Goal: Task Accomplishment & Management: Use online tool/utility

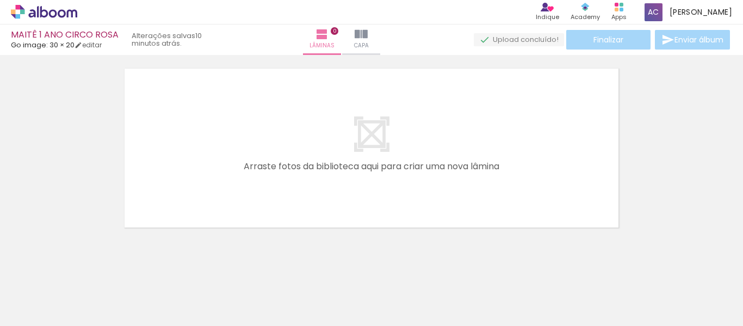
scroll to position [34, 0]
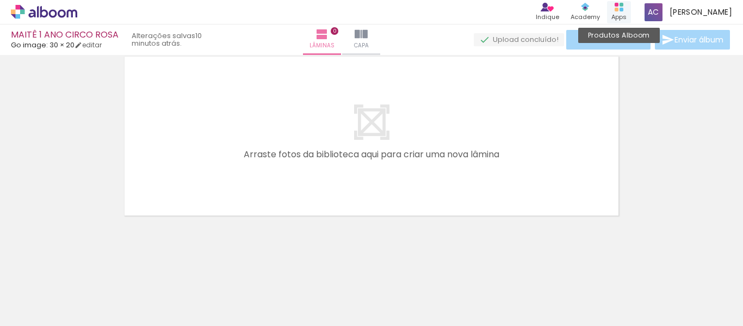
click at [631, 8] on div "Produtos Alboom Apps" at bounding box center [619, 12] width 24 height 22
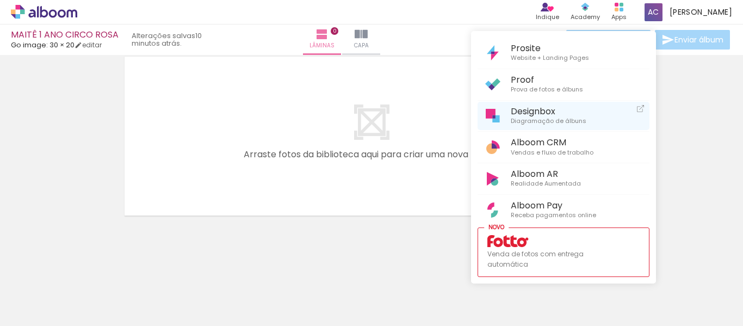
click at [551, 116] on span "Diagramação de álbuns" at bounding box center [549, 121] width 76 height 10
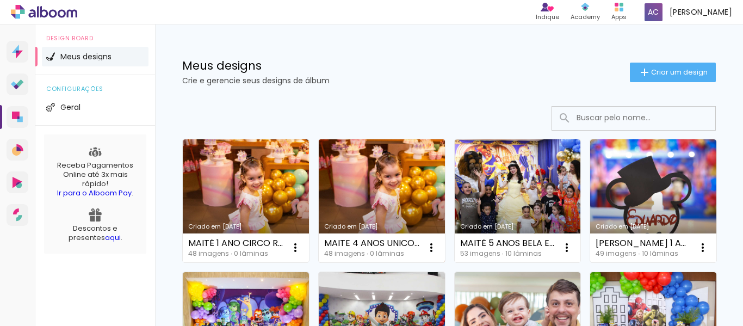
click at [383, 187] on link "Criado em [DATE]" at bounding box center [382, 200] width 126 height 123
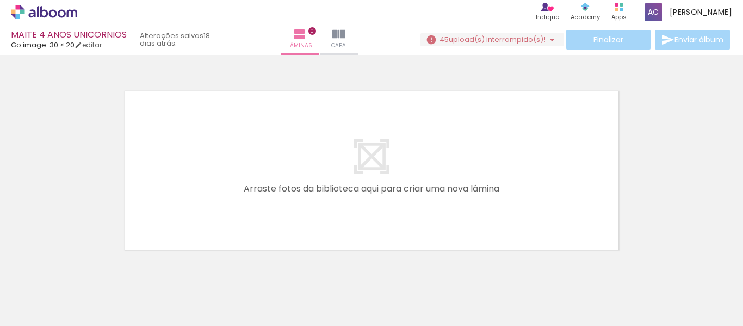
click at [529, 34] on span "upload(s) interrompido(s)!" at bounding box center [497, 39] width 97 height 10
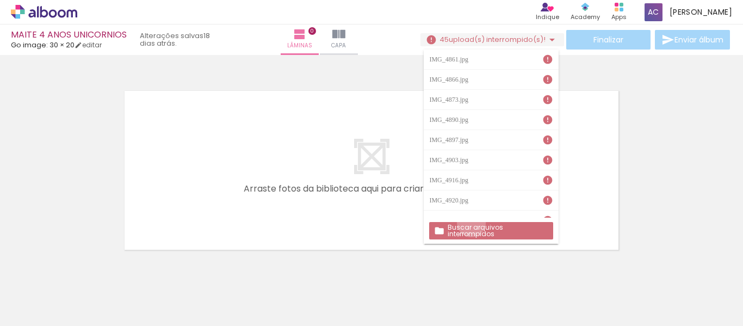
click at [471, 222] on paper-button "Buscar arquivos interrompidos" at bounding box center [490, 230] width 123 height 17
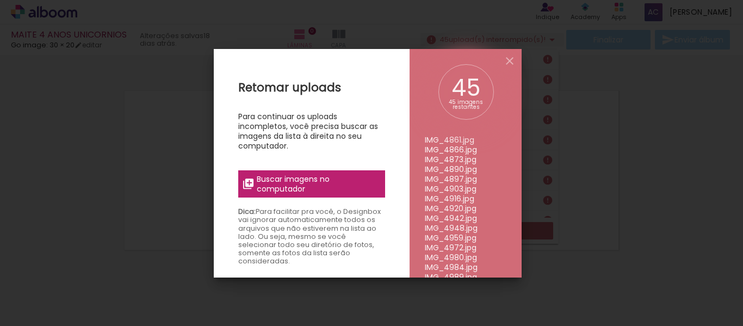
click at [338, 181] on span "Buscar imagens no computador" at bounding box center [317, 184] width 121 height 20
click at [0, 0] on input "file" at bounding box center [0, 0] width 0 height 0
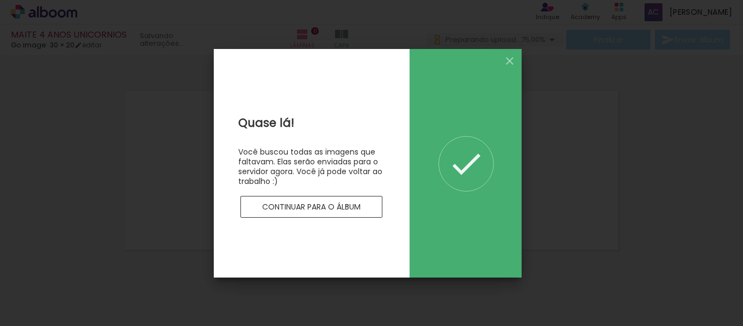
click at [0, 0] on slot "Continuar para o álbum" at bounding box center [0, 0] width 0 height 0
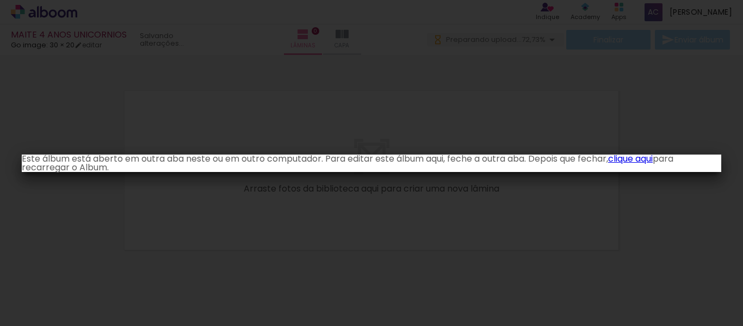
click at [385, 185] on iron-overlay-backdrop at bounding box center [371, 163] width 743 height 326
drag, startPoint x: 652, startPoint y: 158, endPoint x: 416, endPoint y: 36, distance: 265.6
click at [652, 158] on link "clique aqui" at bounding box center [630, 158] width 45 height 13
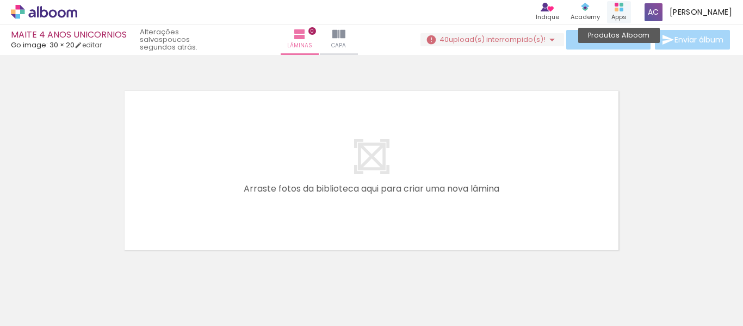
drag, startPoint x: 638, startPoint y: 13, endPoint x: 647, endPoint y: 10, distance: 9.1
click at [631, 10] on div "Produtos Alboom Apps" at bounding box center [619, 12] width 24 height 22
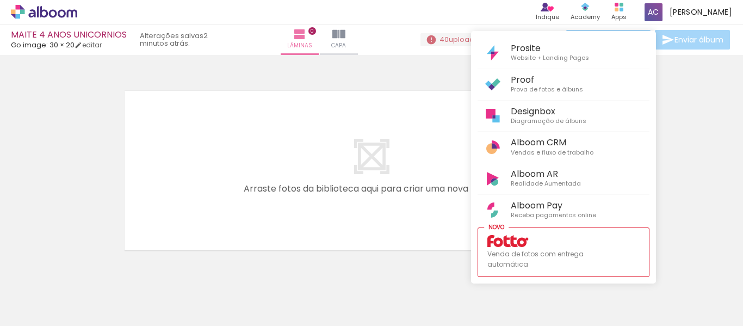
click at [403, 141] on div at bounding box center [371, 163] width 743 height 326
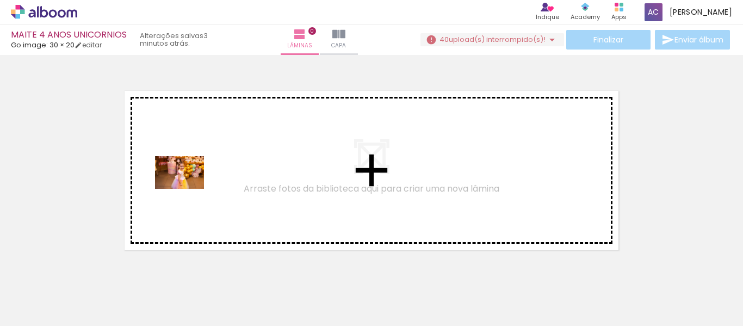
drag, startPoint x: 115, startPoint y: 301, endPoint x: 188, endPoint y: 189, distance: 133.6
click at [188, 189] on quentale-workspace at bounding box center [371, 163] width 743 height 326
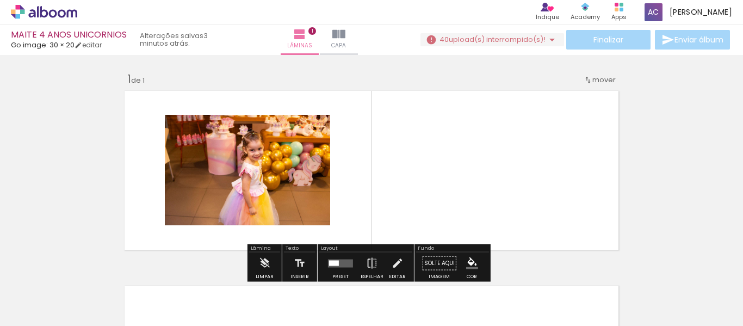
scroll to position [14, 0]
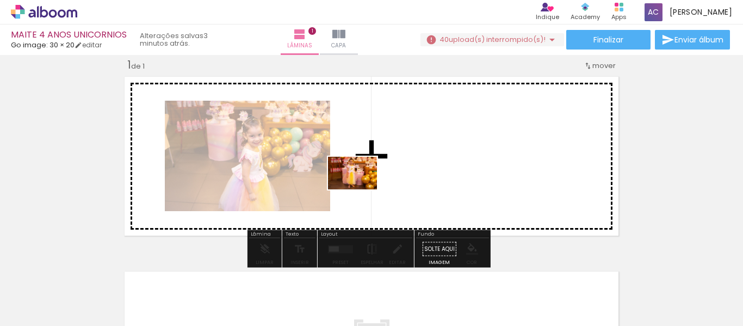
drag, startPoint x: 170, startPoint y: 295, endPoint x: 361, endPoint y: 189, distance: 218.3
click at [361, 189] on quentale-workspace at bounding box center [371, 163] width 743 height 326
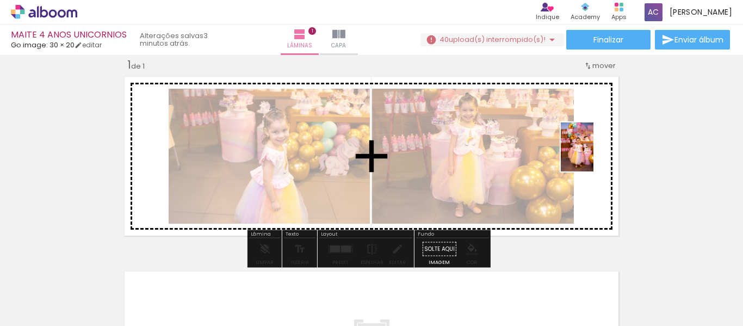
drag, startPoint x: 245, startPoint y: 284, endPoint x: 593, endPoint y: 155, distance: 371.3
click at [593, 155] on quentale-workspace at bounding box center [371, 163] width 743 height 326
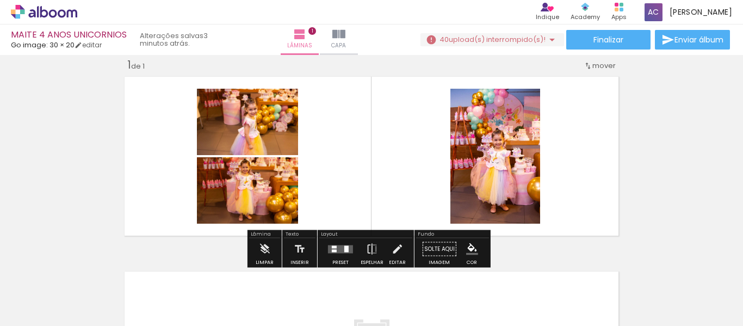
click at [546, 41] on iron-icon at bounding box center [551, 39] width 13 height 13
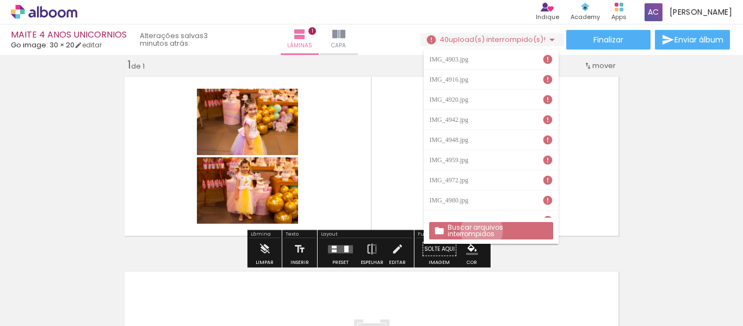
click at [0, 0] on slot "Buscar arquivos interrompidos" at bounding box center [0, 0] width 0 height 0
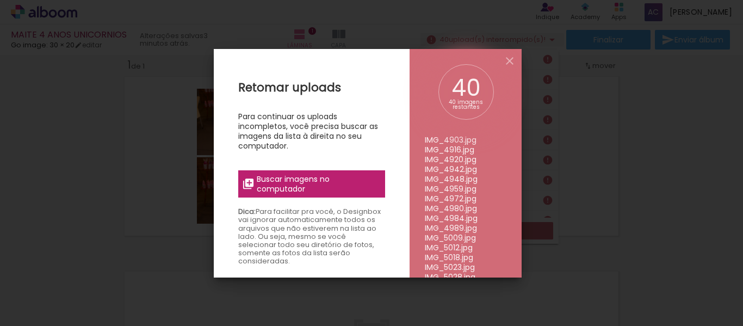
click at [317, 174] on span "Buscar imagens no computador" at bounding box center [317, 184] width 121 height 20
click at [0, 0] on input "file" at bounding box center [0, 0] width 0 height 0
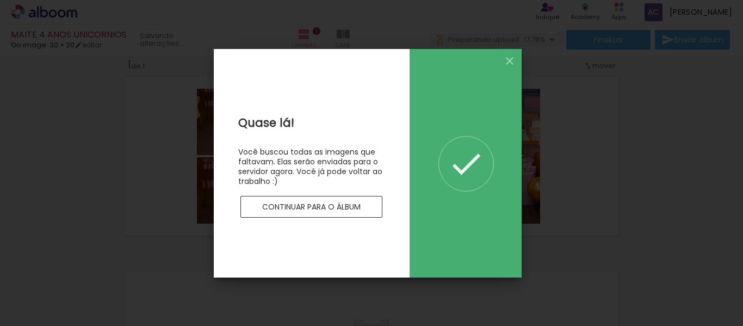
scroll to position [0, 0]
click at [0, 0] on slot "Continuar para o álbum" at bounding box center [0, 0] width 0 height 0
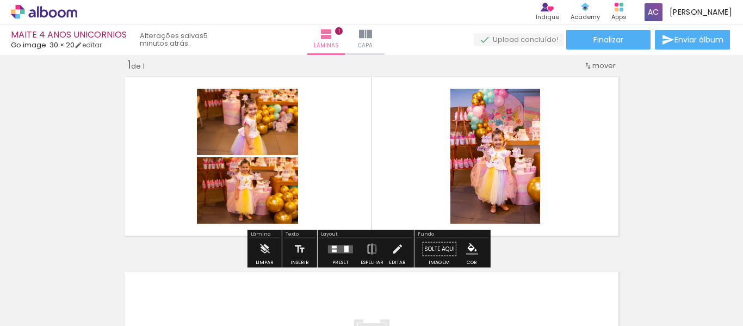
drag, startPoint x: 345, startPoint y: 250, endPoint x: 738, endPoint y: 218, distance: 394.5
click at [345, 250] on div at bounding box center [346, 248] width 4 height 7
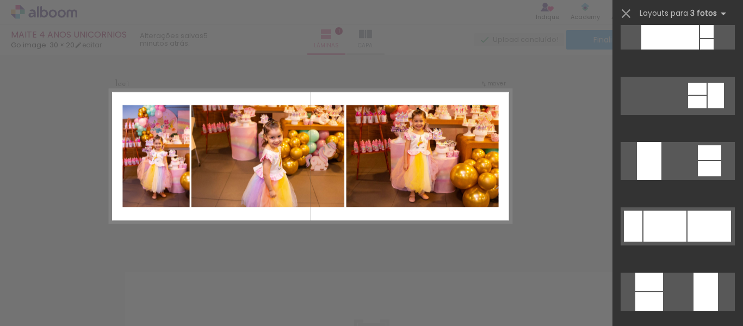
scroll to position [326, 0]
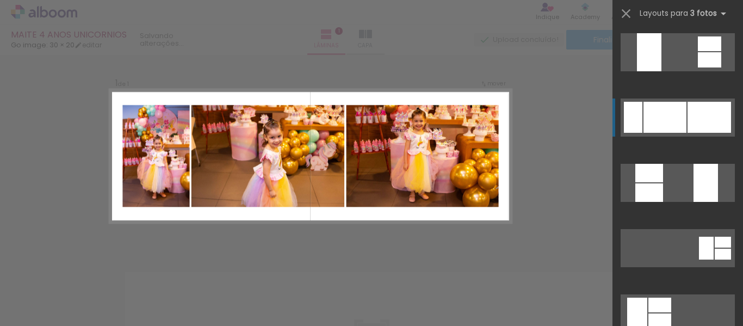
click at [692, 108] on div at bounding box center [709, 117] width 44 height 31
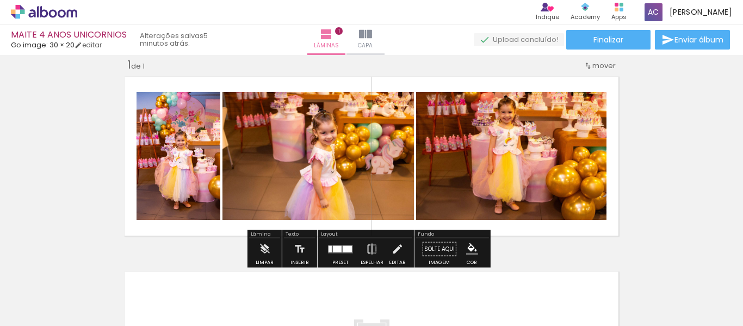
click at [370, 249] on iron-icon at bounding box center [372, 249] width 12 height 22
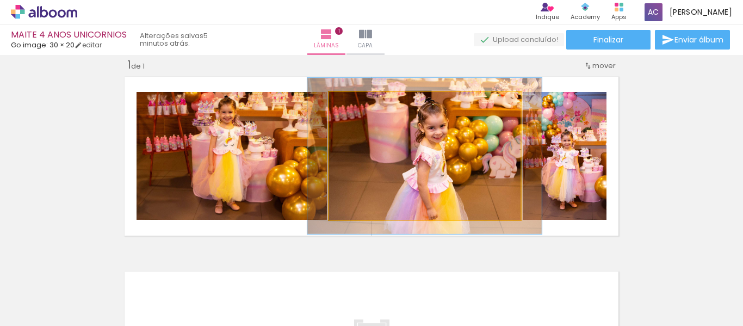
drag, startPoint x: 357, startPoint y: 102, endPoint x: 368, endPoint y: 98, distance: 11.5
type paper-slider "129"
click at [368, 101] on div at bounding box center [362, 103] width 17 height 17
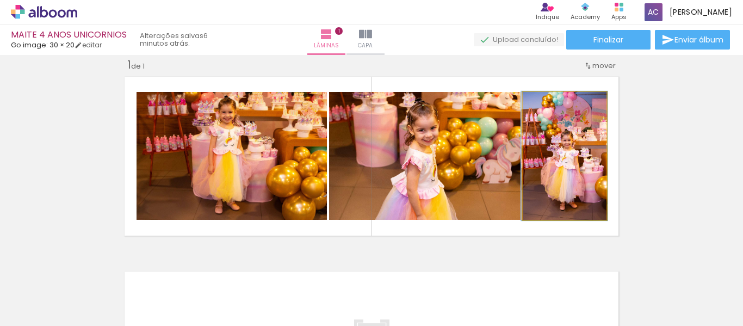
type paper-slider "101"
click at [544, 103] on div at bounding box center [549, 103] width 10 height 10
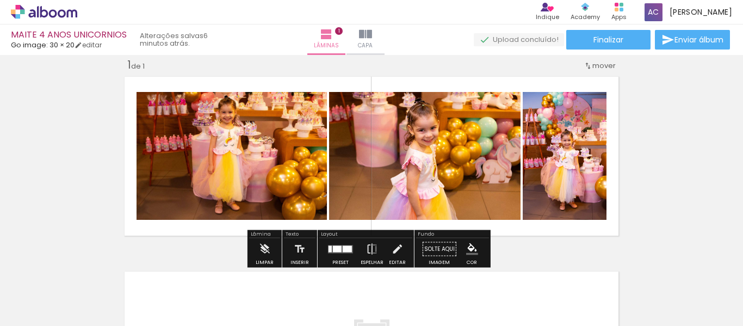
click at [662, 131] on div "Inserir lâmina 1 de 1" at bounding box center [371, 240] width 743 height 390
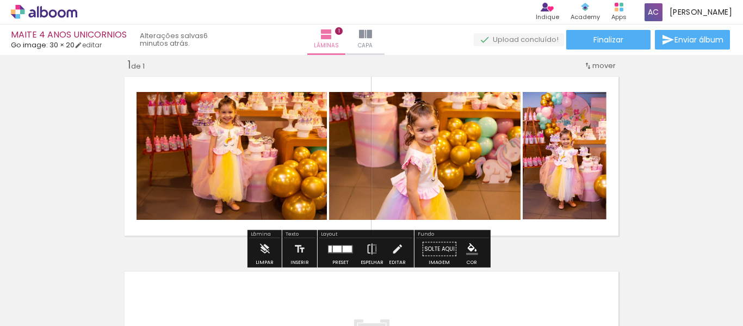
click at [625, 149] on div "Inserir lâmina 1 de 1" at bounding box center [371, 240] width 743 height 390
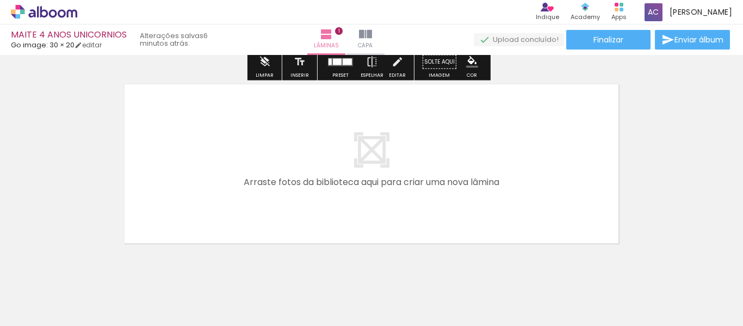
scroll to position [229, 0]
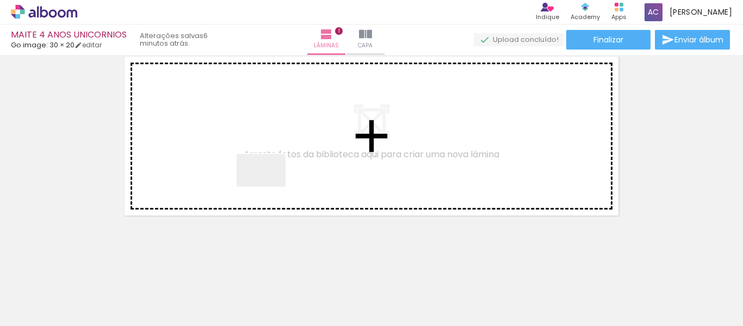
drag, startPoint x: 300, startPoint y: 296, endPoint x: 349, endPoint y: 287, distance: 50.2
click at [269, 177] on quentale-workspace at bounding box center [371, 163] width 743 height 326
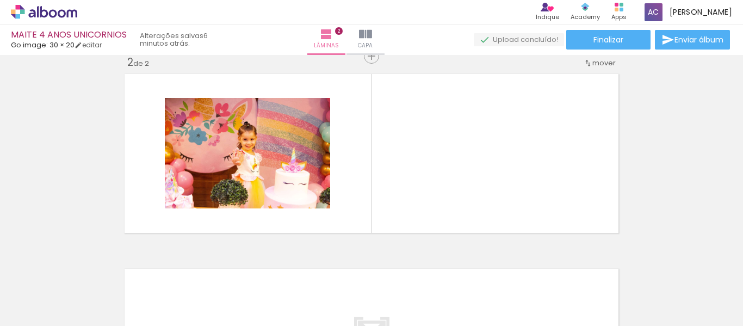
scroll to position [209, 0]
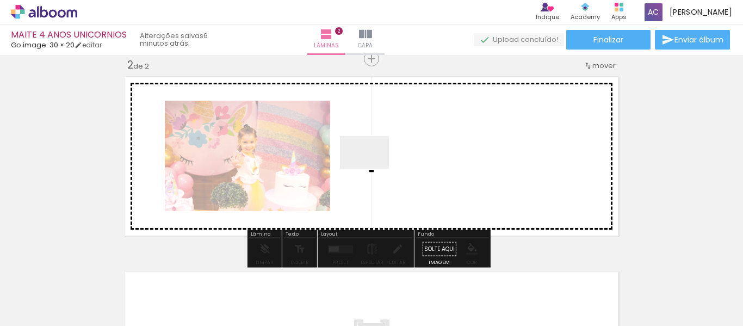
drag, startPoint x: 362, startPoint y: 271, endPoint x: 372, endPoint y: 169, distance: 103.3
click at [372, 169] on quentale-workspace at bounding box center [371, 163] width 743 height 326
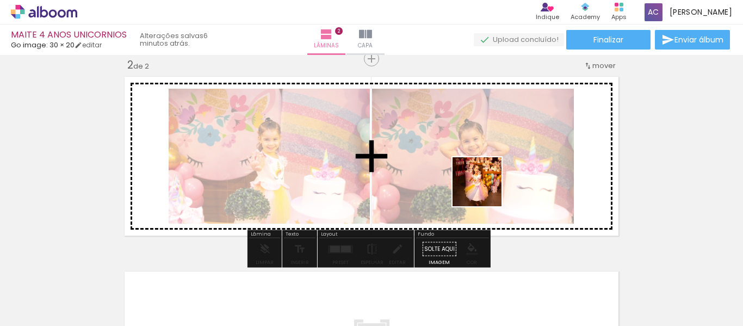
drag, startPoint x: 536, startPoint y: 287, endPoint x: 485, endPoint y: 190, distance: 109.5
click at [485, 190] on quentale-workspace at bounding box center [371, 163] width 743 height 326
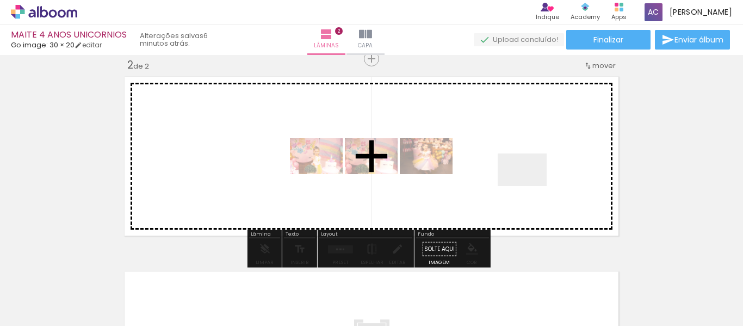
drag, startPoint x: 612, startPoint y: 291, endPoint x: 528, endPoint y: 182, distance: 138.1
click at [528, 182] on quentale-workspace at bounding box center [371, 163] width 743 height 326
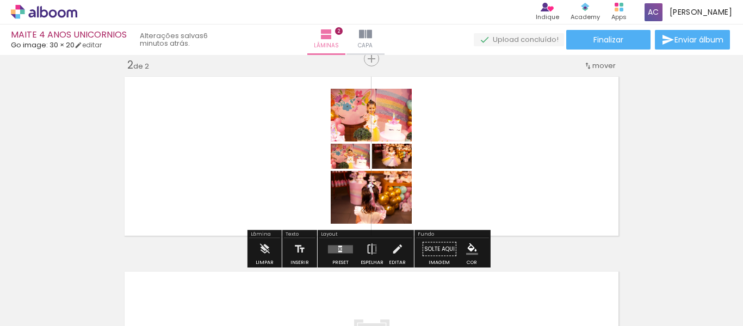
click at [339, 249] on quentale-layouter at bounding box center [340, 249] width 25 height 8
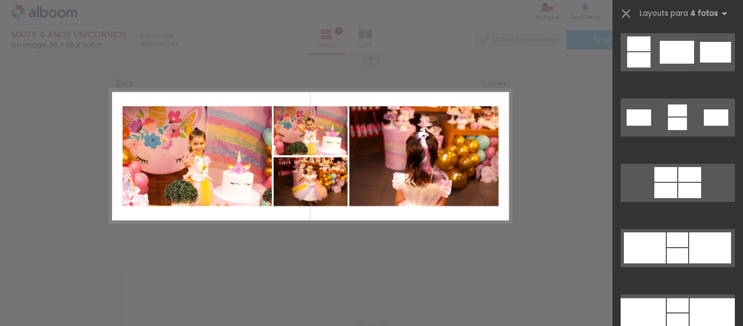
scroll to position [2066, 0]
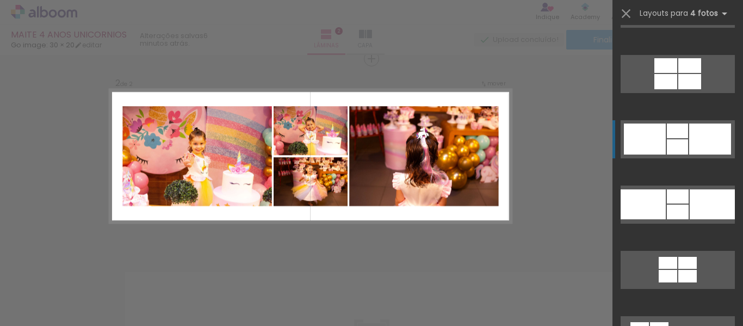
click at [701, 142] on div at bounding box center [710, 138] width 42 height 31
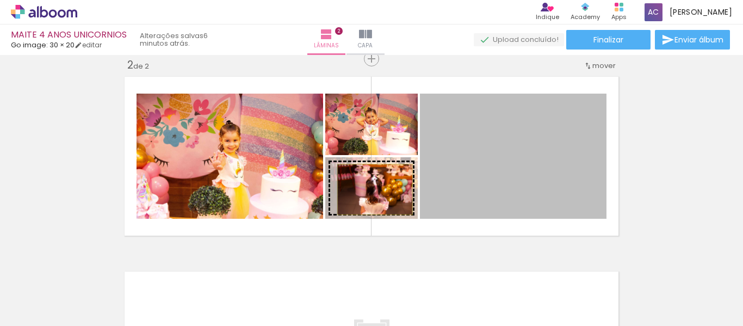
drag, startPoint x: 506, startPoint y: 160, endPoint x: 371, endPoint y: 189, distance: 138.5
click at [0, 0] on slot at bounding box center [0, 0] width 0 height 0
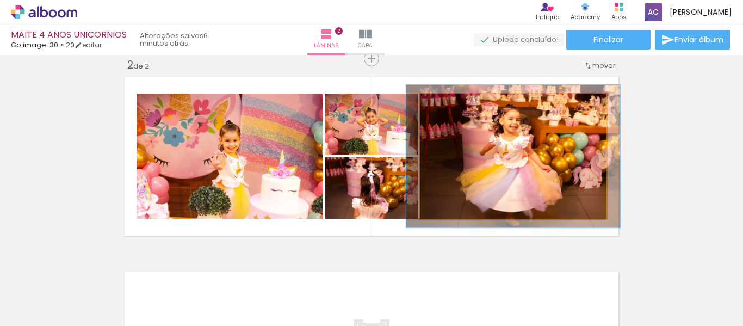
type paper-slider "114"
click at [451, 104] on div at bounding box center [450, 104] width 17 height 17
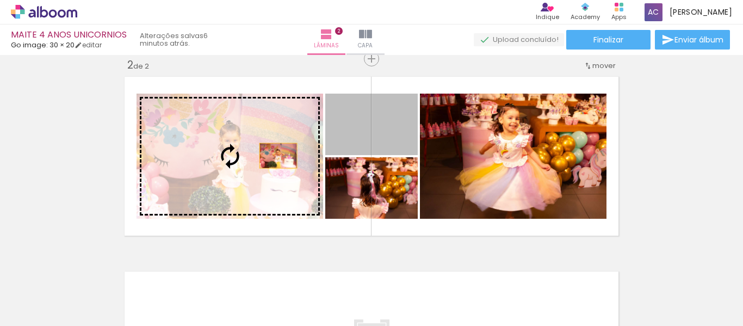
drag, startPoint x: 395, startPoint y: 141, endPoint x: 271, endPoint y: 156, distance: 124.8
click at [0, 0] on slot at bounding box center [0, 0] width 0 height 0
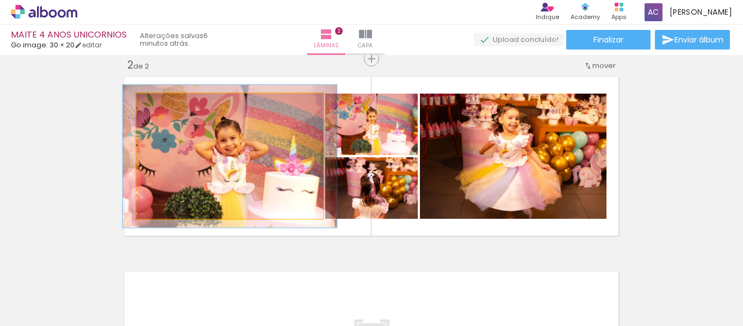
type paper-slider "114"
click at [170, 106] on div at bounding box center [167, 104] width 17 height 17
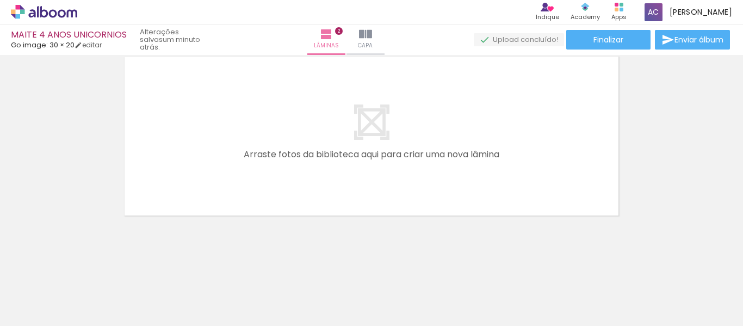
scroll to position [0, 105]
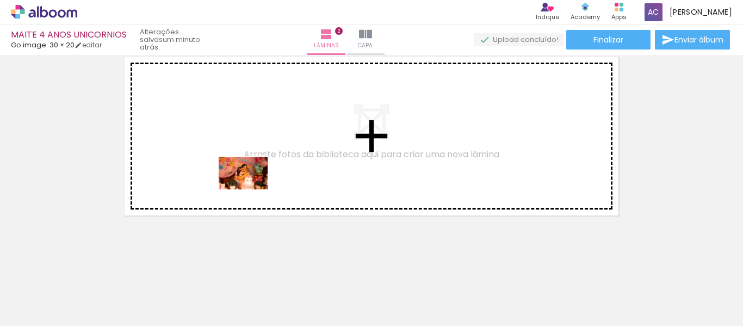
drag, startPoint x: 321, startPoint y: 290, endPoint x: 251, endPoint y: 189, distance: 122.3
click at [251, 189] on quentale-workspace at bounding box center [371, 163] width 743 height 326
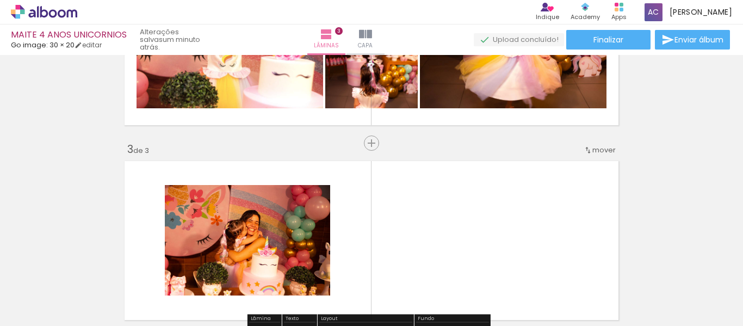
scroll to position [295, 0]
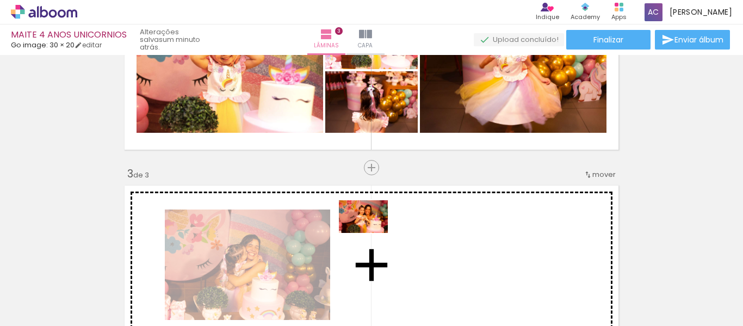
drag, startPoint x: 380, startPoint y: 275, endPoint x: 371, endPoint y: 232, distance: 43.2
click at [371, 232] on quentale-workspace at bounding box center [371, 163] width 743 height 326
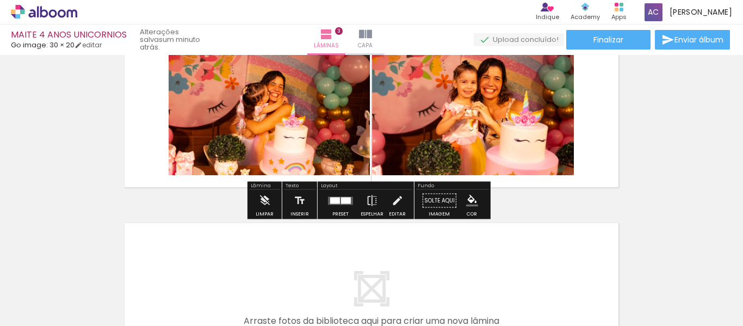
scroll to position [458, 0]
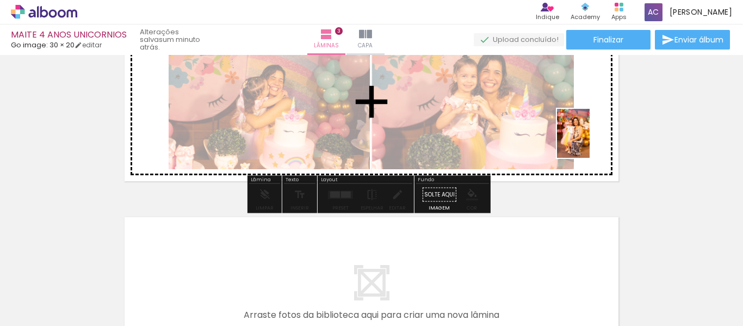
drag, startPoint x: 556, startPoint y: 295, endPoint x: 589, endPoint y: 141, distance: 157.4
click at [589, 141] on quentale-workspace at bounding box center [371, 163] width 743 height 326
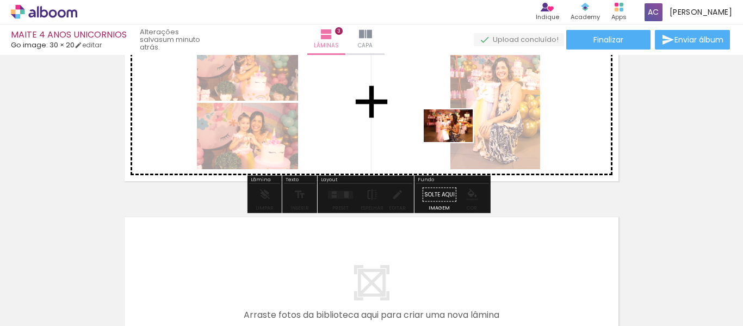
drag, startPoint x: 668, startPoint y: 273, endPoint x: 451, endPoint y: 139, distance: 255.4
click at [451, 139] on quentale-workspace at bounding box center [371, 163] width 743 height 326
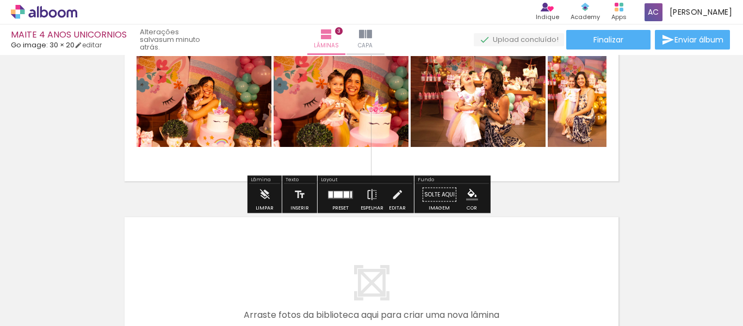
scroll to position [403, 0]
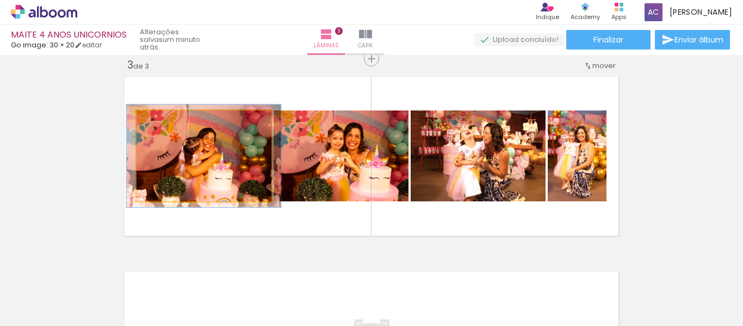
type paper-slider "113"
click at [169, 122] on div at bounding box center [166, 121] width 17 height 17
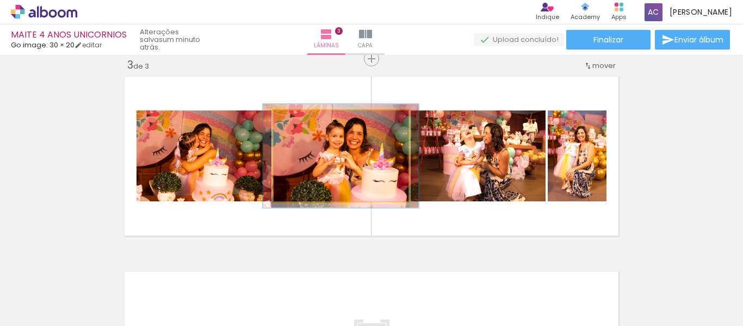
type paper-slider "114"
click at [303, 122] on div at bounding box center [305, 122] width 10 height 10
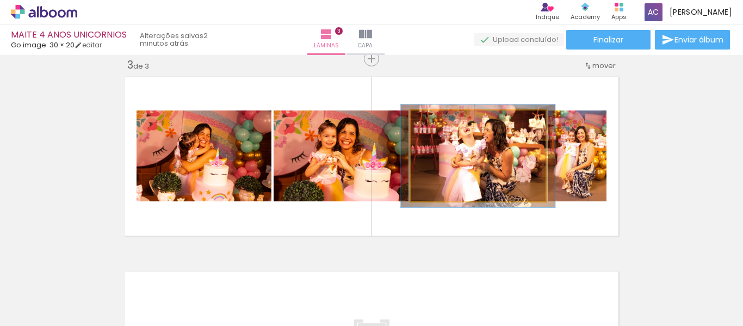
type paper-slider "113"
click at [439, 120] on div at bounding box center [441, 122] width 10 height 10
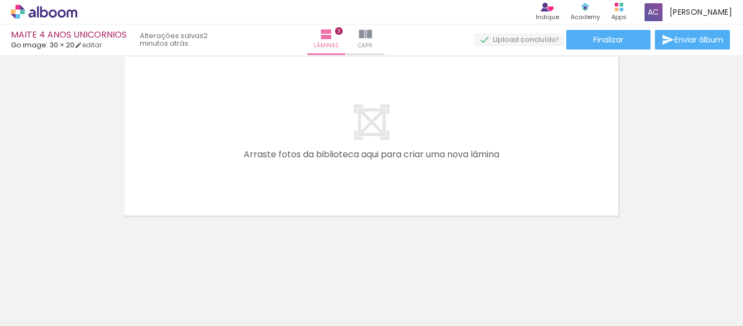
scroll to position [0, 434]
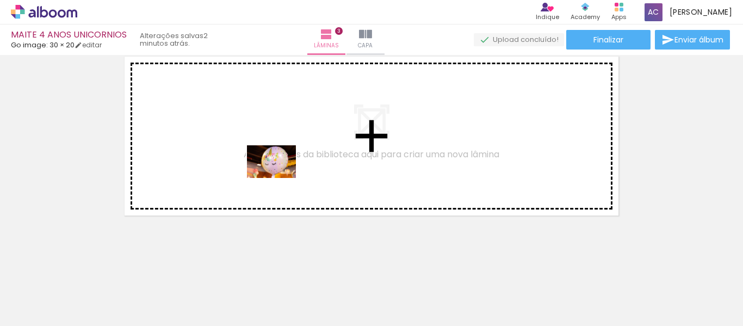
drag, startPoint x: 280, startPoint y: 294, endPoint x: 280, endPoint y: 178, distance: 116.4
click at [280, 178] on quentale-workspace at bounding box center [371, 163] width 743 height 326
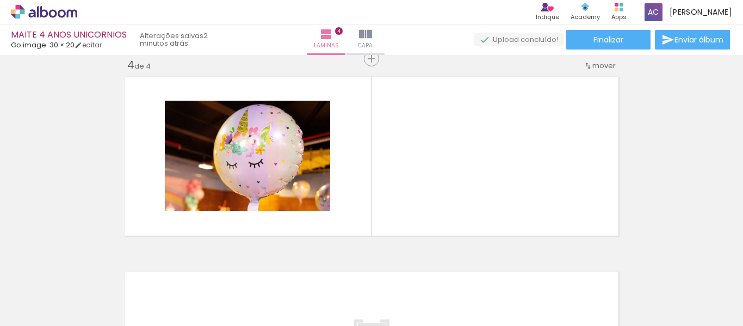
scroll to position [0, 906]
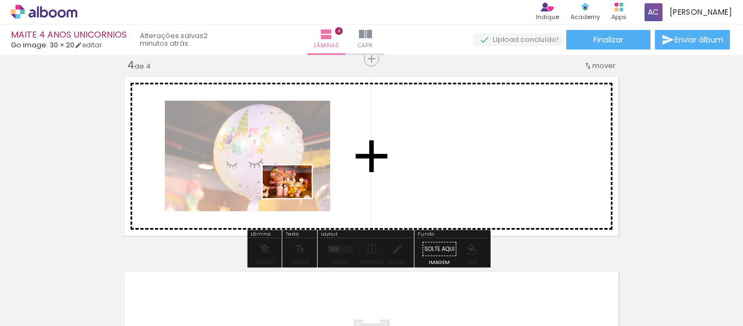
drag, startPoint x: 250, startPoint y: 291, endPoint x: 295, endPoint y: 198, distance: 104.1
click at [295, 198] on quentale-workspace at bounding box center [371, 163] width 743 height 326
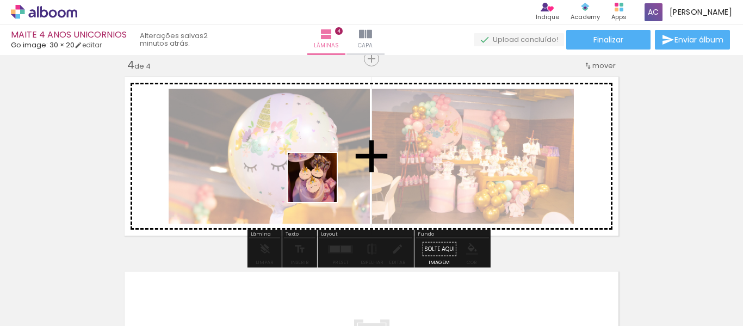
drag, startPoint x: 303, startPoint y: 297, endPoint x: 320, endPoint y: 185, distance: 112.7
click at [320, 185] on quentale-workspace at bounding box center [371, 163] width 743 height 326
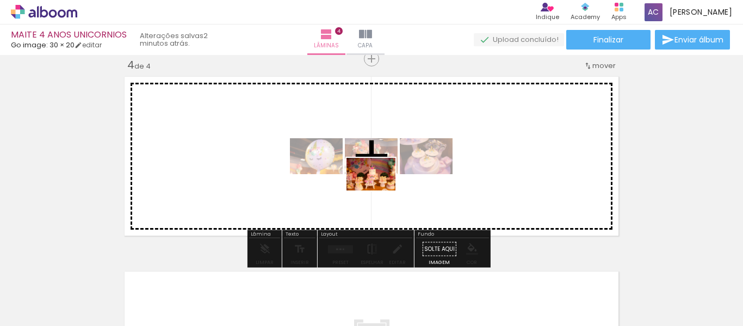
drag, startPoint x: 367, startPoint y: 292, endPoint x: 379, endPoint y: 190, distance: 102.4
click at [379, 190] on quentale-workspace at bounding box center [371, 163] width 743 height 326
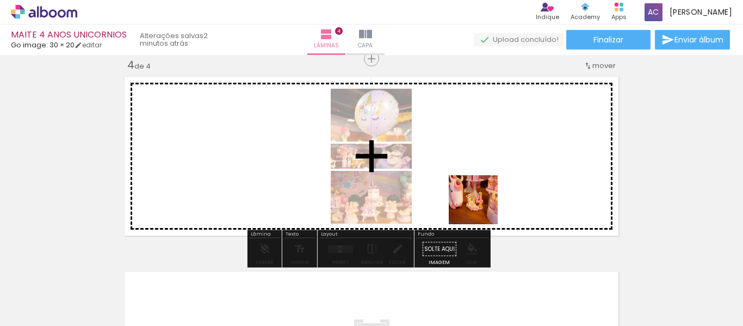
drag, startPoint x: 489, startPoint y: 292, endPoint x: 481, endPoint y: 208, distance: 84.6
click at [481, 208] on quentale-workspace at bounding box center [371, 163] width 743 height 326
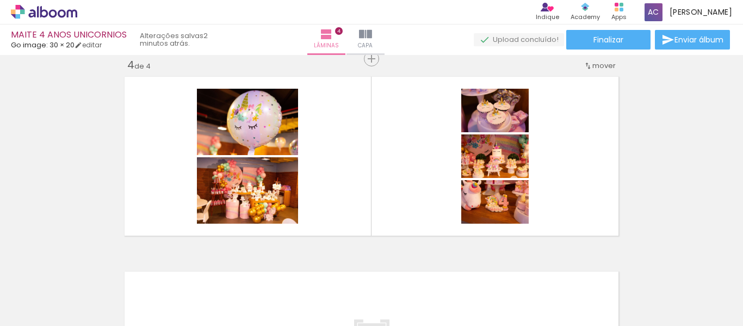
scroll to position [0, 1323]
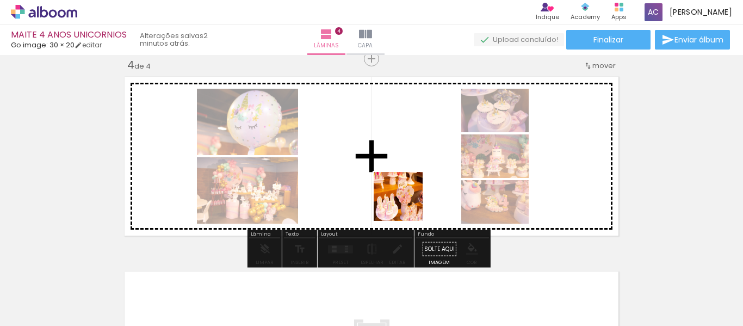
drag, startPoint x: 421, startPoint y: 289, endPoint x: 406, endPoint y: 201, distance: 89.4
click at [406, 201] on quentale-workspace at bounding box center [371, 163] width 743 height 326
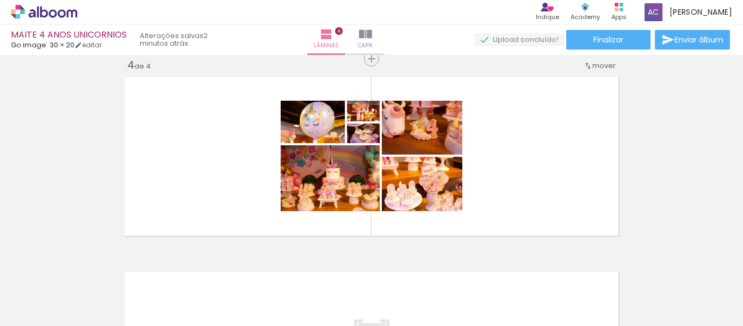
scroll to position [0, 2273]
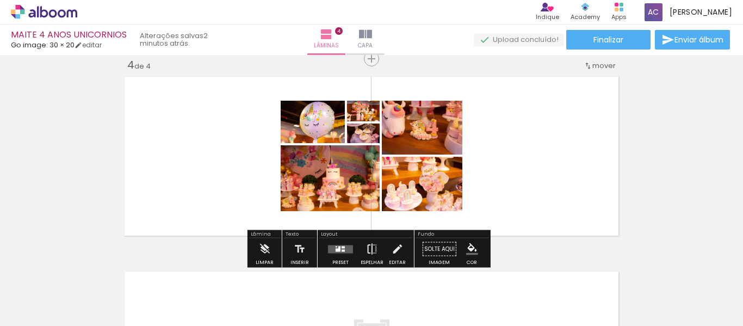
click at [362, 249] on paper-button "Espelhar" at bounding box center [372, 252] width 28 height 28
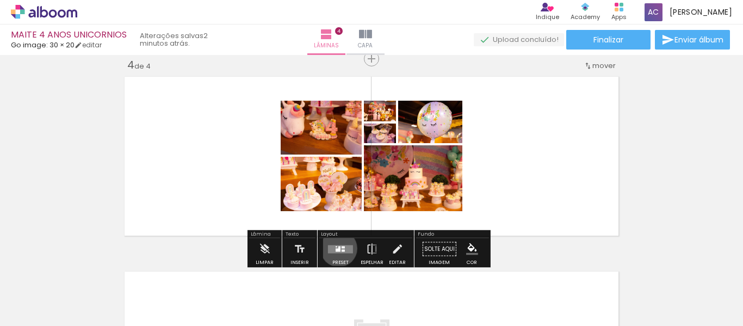
click at [336, 248] on div at bounding box center [338, 249] width 5 height 3
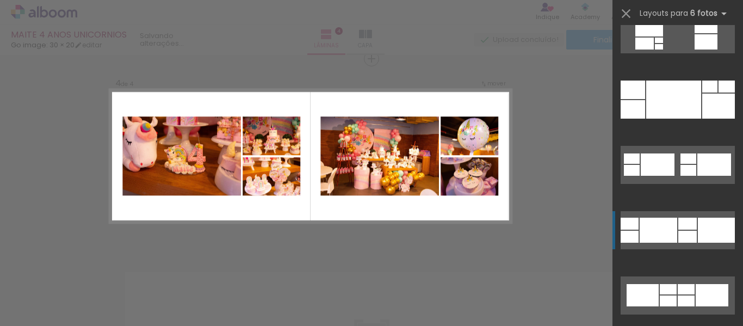
scroll to position [163, 0]
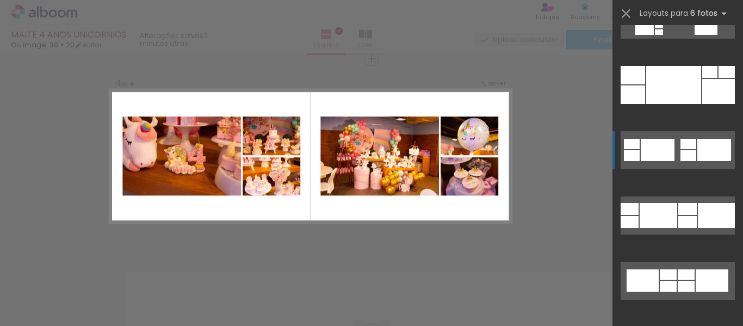
click at [690, 151] on div at bounding box center [688, 155] width 16 height 11
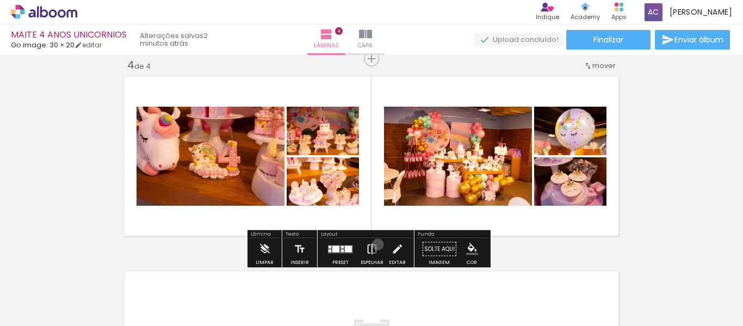
click at [375, 244] on paper-button "Espelhar" at bounding box center [372, 252] width 28 height 28
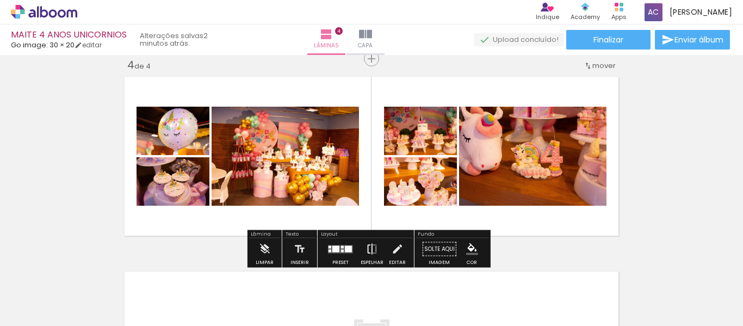
click at [367, 250] on iron-icon at bounding box center [372, 249] width 12 height 22
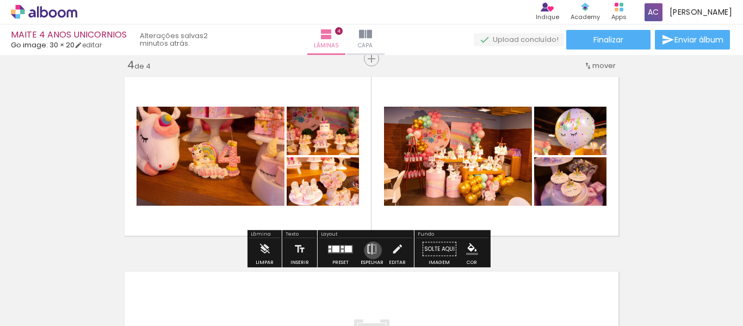
click at [370, 250] on iron-icon at bounding box center [372, 249] width 12 height 22
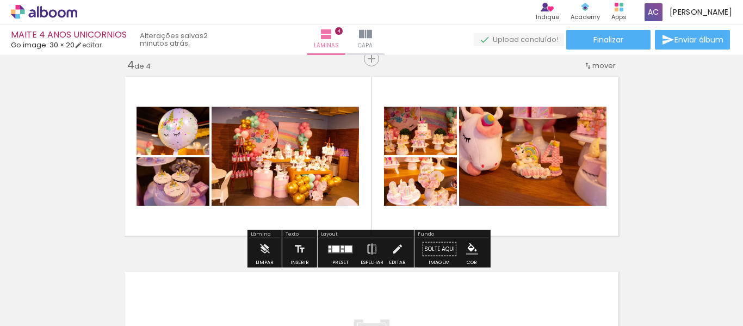
click at [370, 250] on iron-icon at bounding box center [372, 249] width 12 height 22
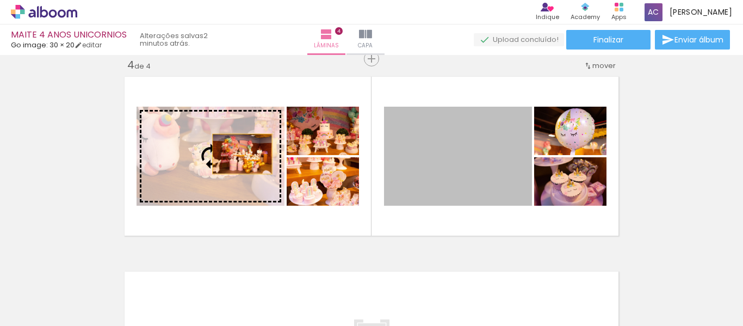
drag, startPoint x: 431, startPoint y: 160, endPoint x: 231, endPoint y: 154, distance: 199.7
click at [0, 0] on slot at bounding box center [0, 0] width 0 height 0
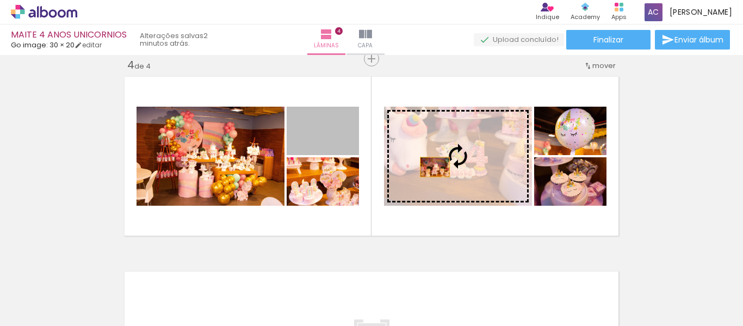
drag, startPoint x: 340, startPoint y: 141, endPoint x: 433, endPoint y: 167, distance: 96.7
click at [0, 0] on slot at bounding box center [0, 0] width 0 height 0
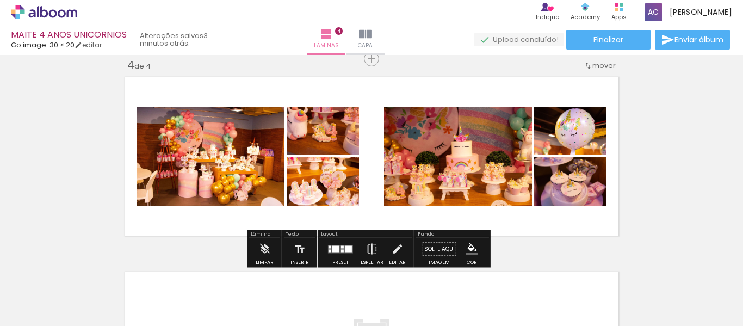
click at [600, 65] on span "mover" at bounding box center [603, 65] width 23 height 10
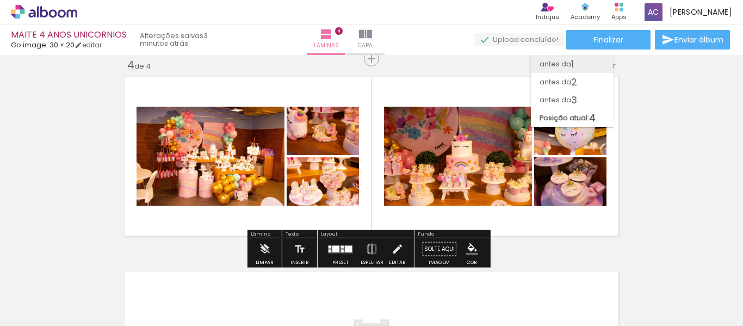
click at [585, 65] on paper-item "antes da 1" at bounding box center [572, 64] width 83 height 18
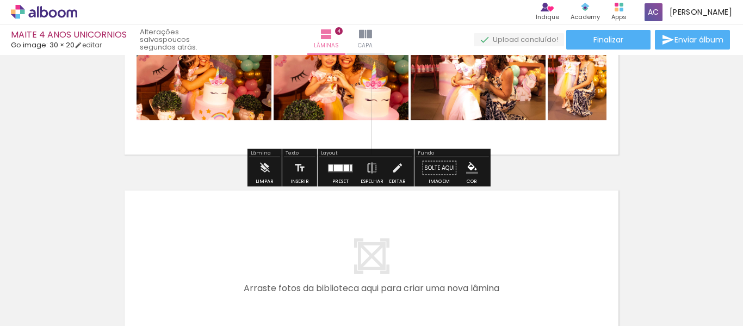
scroll to position [813, 0]
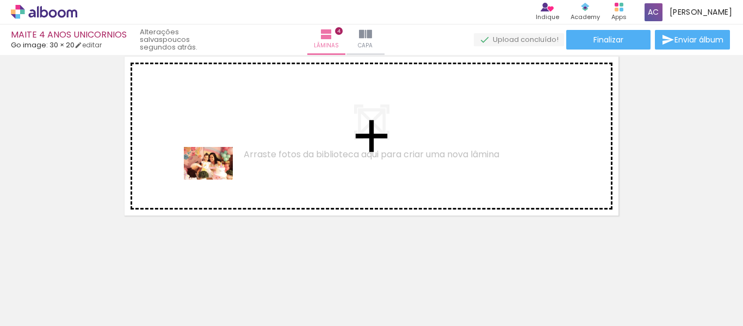
drag, startPoint x: 139, startPoint y: 296, endPoint x: 216, endPoint y: 179, distance: 139.7
click at [216, 179] on quentale-workspace at bounding box center [371, 163] width 743 height 326
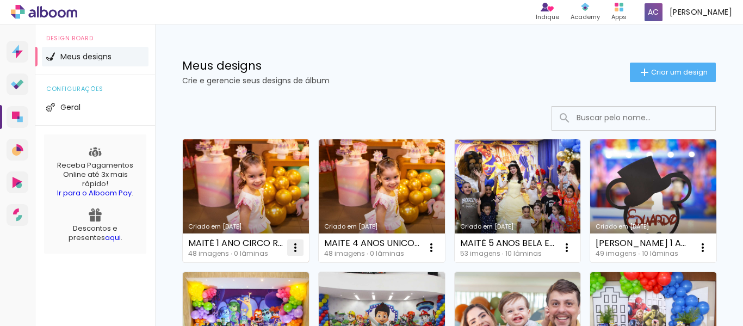
click at [297, 246] on iron-icon at bounding box center [295, 247] width 13 height 13
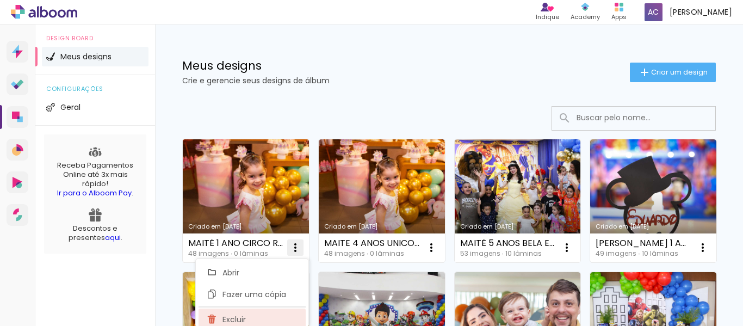
click at [232, 315] on span "Excluir" at bounding box center [233, 319] width 23 height 8
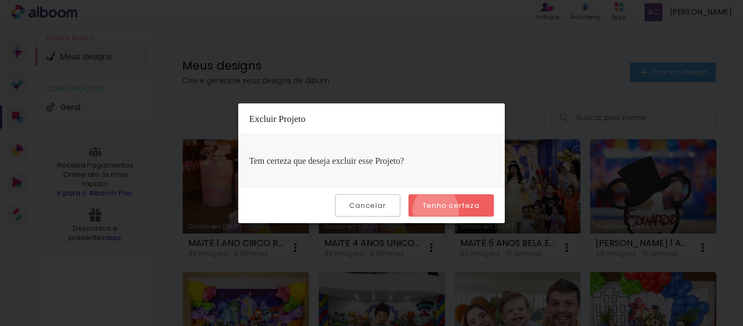
click at [0, 0] on slot "Tenho certeza" at bounding box center [0, 0] width 0 height 0
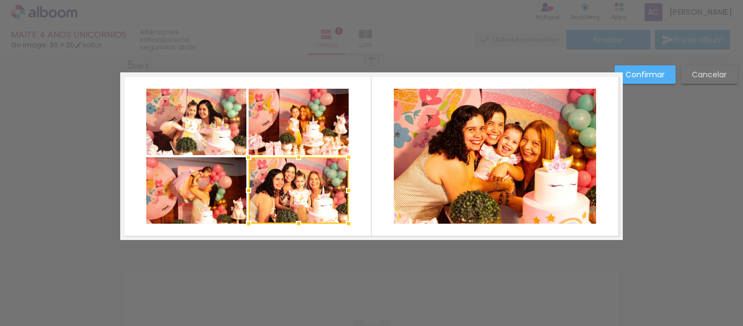
scroll to position [0, 707]
click at [0, 0] on slot "Cancelar" at bounding box center [0, 0] width 0 height 0
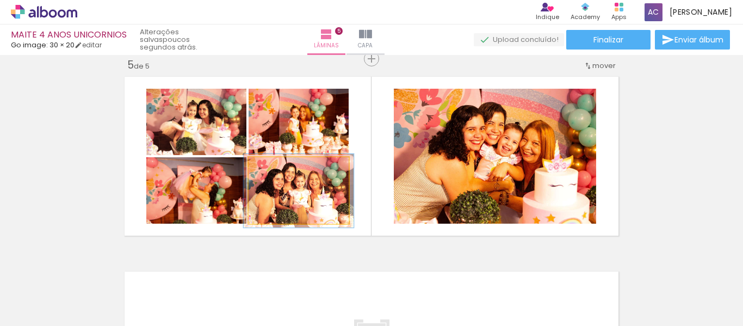
click at [302, 184] on quentale-photo at bounding box center [299, 190] width 100 height 66
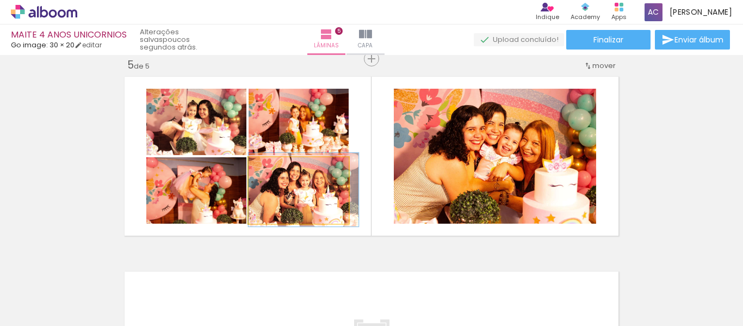
drag, startPoint x: 293, startPoint y: 192, endPoint x: 300, endPoint y: 191, distance: 7.2
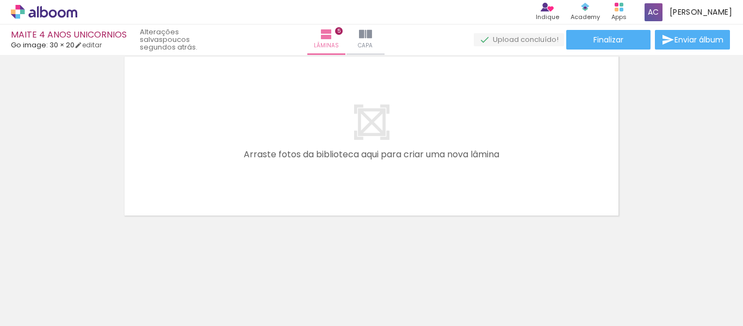
scroll to position [0, 955]
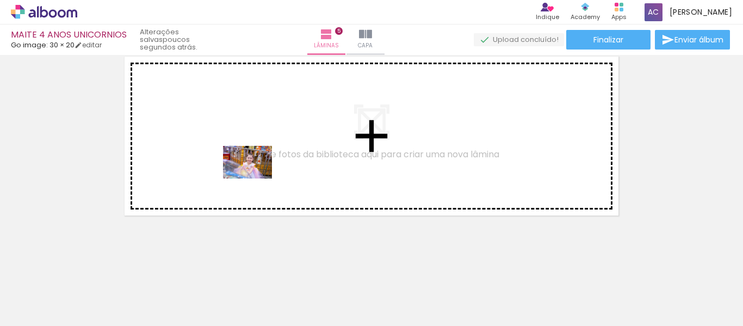
drag, startPoint x: 367, startPoint y: 293, endPoint x: 256, endPoint y: 178, distance: 160.0
click at [256, 178] on quentale-workspace at bounding box center [371, 163] width 743 height 326
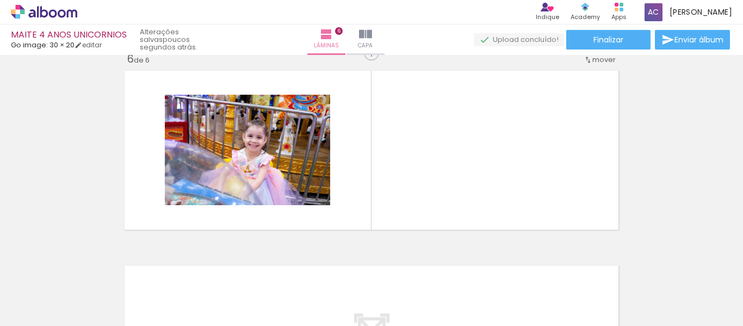
scroll to position [988, 0]
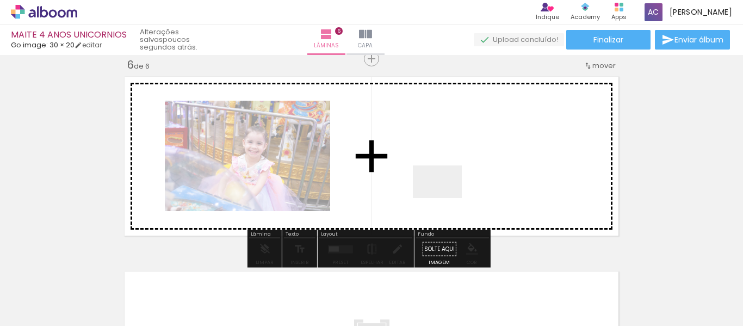
drag, startPoint x: 496, startPoint y: 288, endPoint x: 535, endPoint y: 272, distance: 42.0
click at [445, 197] on quentale-workspace at bounding box center [371, 163] width 743 height 326
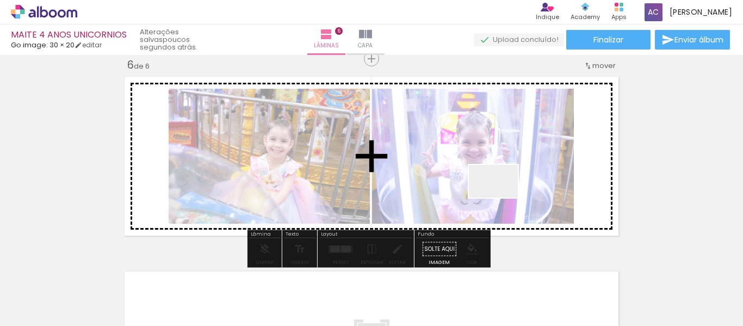
drag, startPoint x: 552, startPoint y: 287, endPoint x: 608, endPoint y: 274, distance: 57.4
click at [496, 189] on quentale-workspace at bounding box center [371, 163] width 743 height 326
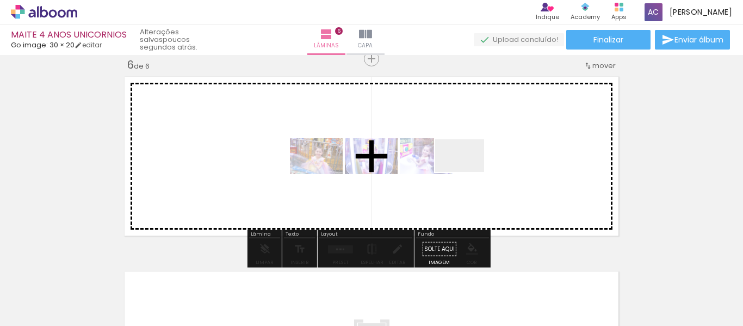
drag, startPoint x: 641, startPoint y: 289, endPoint x: 468, endPoint y: 172, distance: 209.0
click at [468, 172] on quentale-workspace at bounding box center [371, 163] width 743 height 326
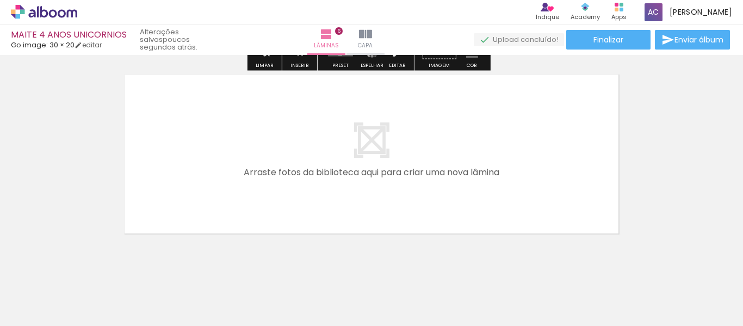
scroll to position [1202, 0]
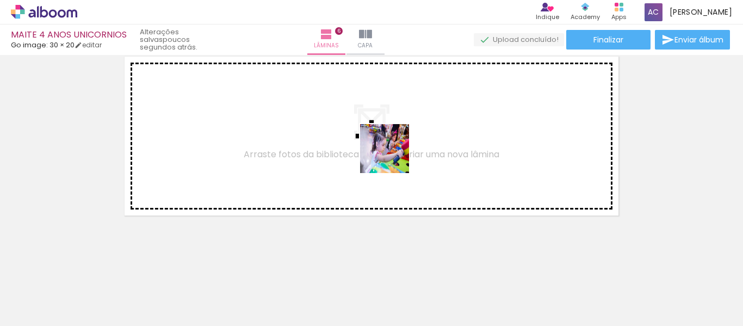
drag, startPoint x: 490, startPoint y: 295, endPoint x: 393, endPoint y: 157, distance: 169.4
click at [393, 157] on quentale-workspace at bounding box center [371, 163] width 743 height 326
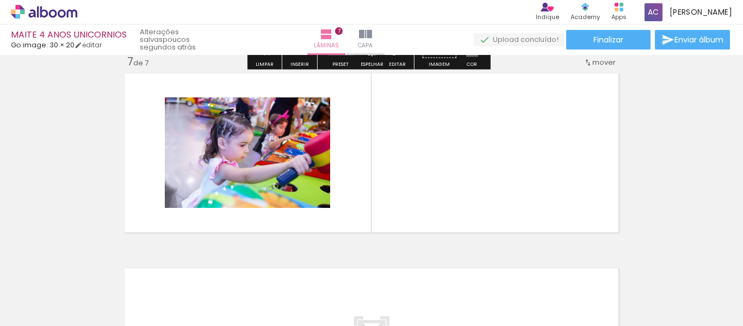
scroll to position [1182, 0]
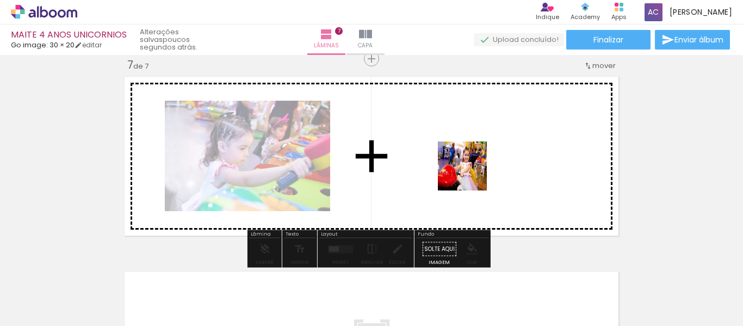
drag, startPoint x: 554, startPoint y: 281, endPoint x: 470, endPoint y: 173, distance: 136.0
click at [470, 173] on quentale-workspace at bounding box center [371, 163] width 743 height 326
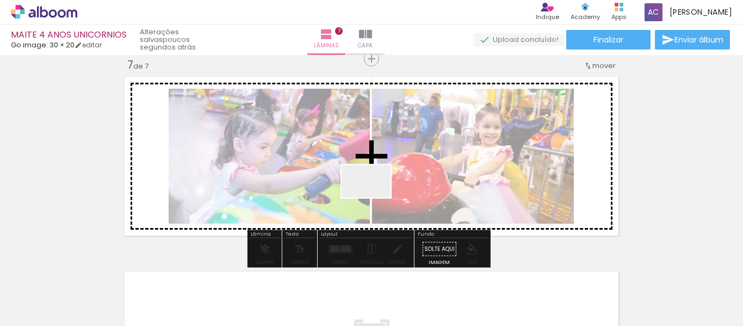
drag, startPoint x: 384, startPoint y: 290, endPoint x: 328, endPoint y: 264, distance: 61.8
click at [375, 187] on quentale-workspace at bounding box center [371, 163] width 743 height 326
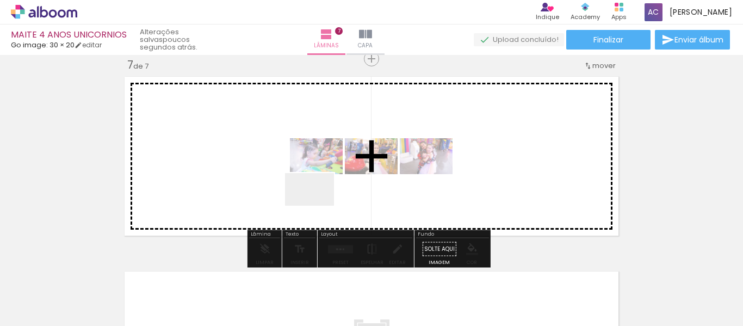
drag, startPoint x: 320, startPoint y: 287, endPoint x: 321, endPoint y: 191, distance: 95.2
click at [321, 191] on quentale-workspace at bounding box center [371, 163] width 743 height 326
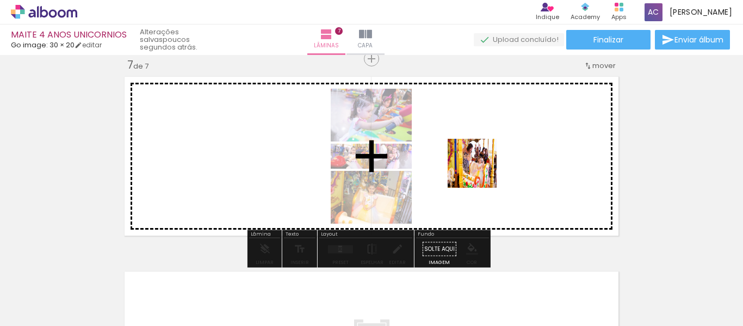
drag, startPoint x: 577, startPoint y: 258, endPoint x: 480, endPoint y: 171, distance: 129.8
click at [480, 171] on quentale-workspace at bounding box center [371, 163] width 743 height 326
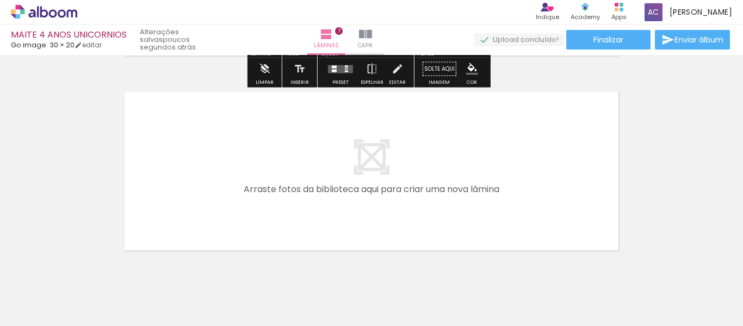
scroll to position [1397, 0]
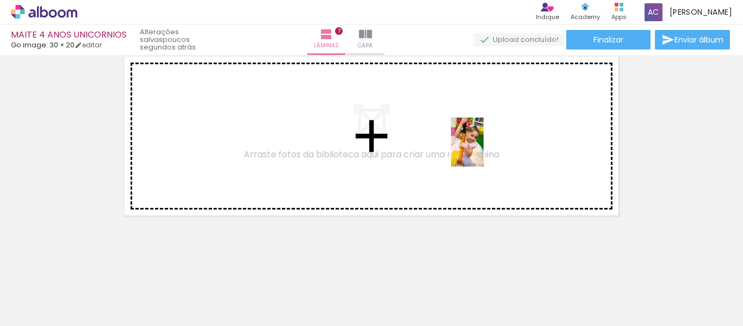
drag, startPoint x: 463, startPoint y: 278, endPoint x: 483, endPoint y: 150, distance: 129.4
click at [483, 150] on quentale-workspace at bounding box center [371, 163] width 743 height 326
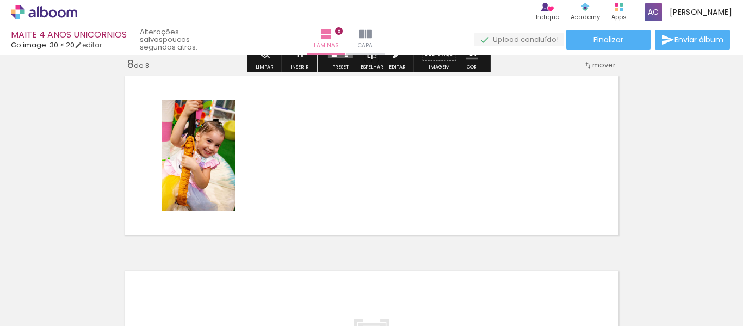
scroll to position [1377, 0]
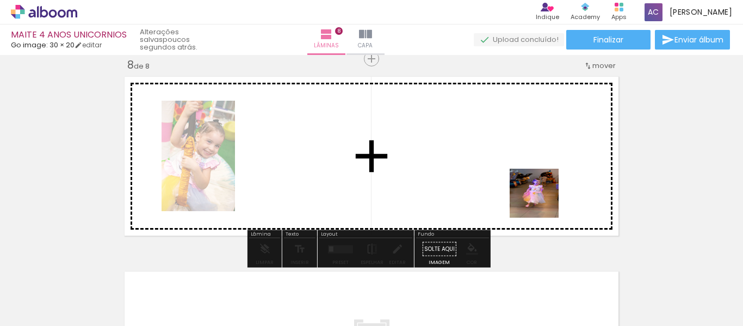
drag, startPoint x: 572, startPoint y: 243, endPoint x: 526, endPoint y: 178, distance: 79.2
click at [526, 178] on quentale-workspace at bounding box center [371, 163] width 743 height 326
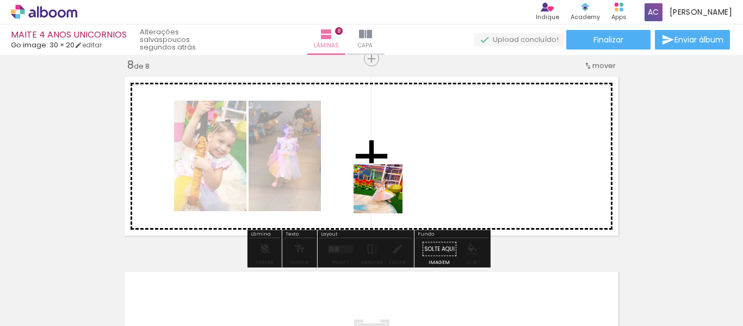
drag, startPoint x: 400, startPoint y: 287, endPoint x: 386, endPoint y: 197, distance: 90.8
click at [386, 197] on quentale-workspace at bounding box center [371, 163] width 743 height 326
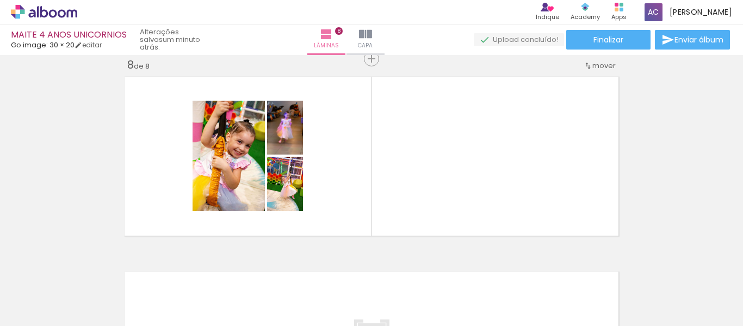
scroll to position [0, 2003]
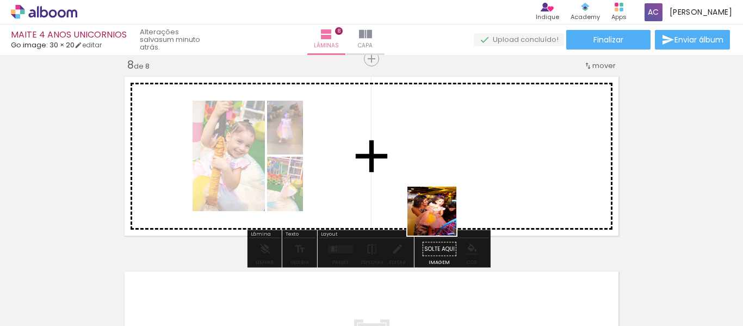
drag, startPoint x: 484, startPoint y: 300, endPoint x: 430, endPoint y: 204, distance: 109.3
click at [430, 204] on quentale-workspace at bounding box center [371, 163] width 743 height 326
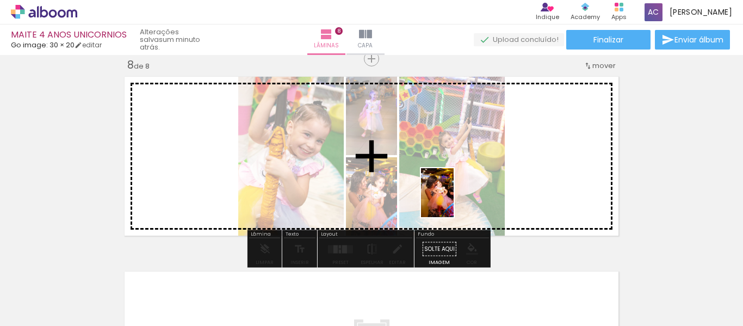
drag, startPoint x: 536, startPoint y: 280, endPoint x: 454, endPoint y: 201, distance: 114.2
click at [454, 201] on quentale-workspace at bounding box center [371, 163] width 743 height 326
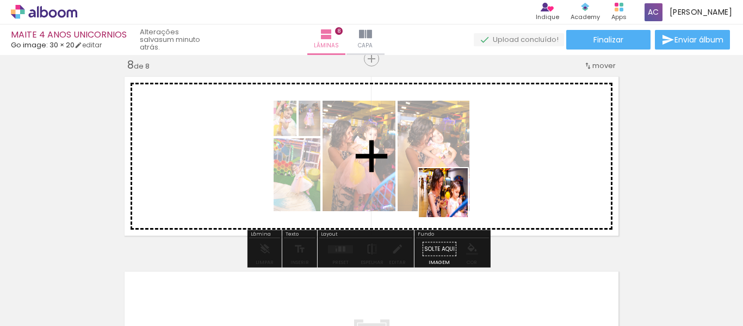
drag, startPoint x: 433, startPoint y: 295, endPoint x: 406, endPoint y: 254, distance: 48.6
click at [454, 194] on quentale-workspace at bounding box center [371, 163] width 743 height 326
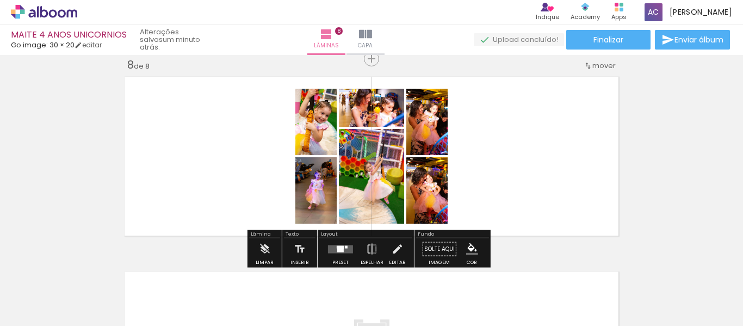
click at [344, 244] on div at bounding box center [340, 249] width 29 height 22
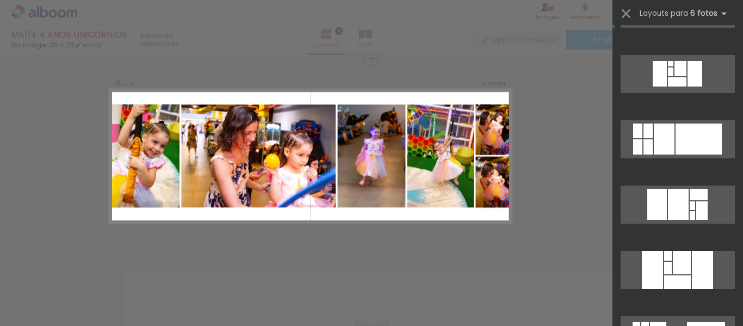
scroll to position [1305, 0]
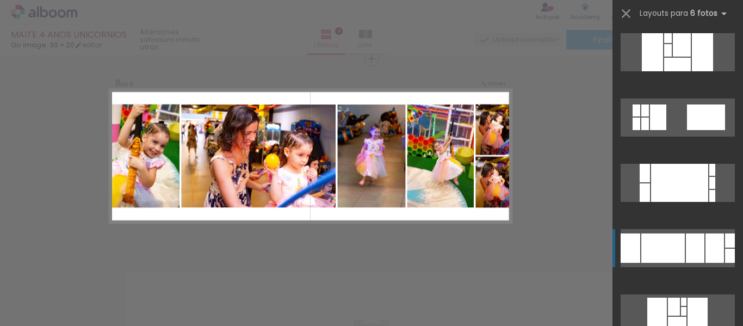
click at [695, 247] on div at bounding box center [695, 247] width 18 height 29
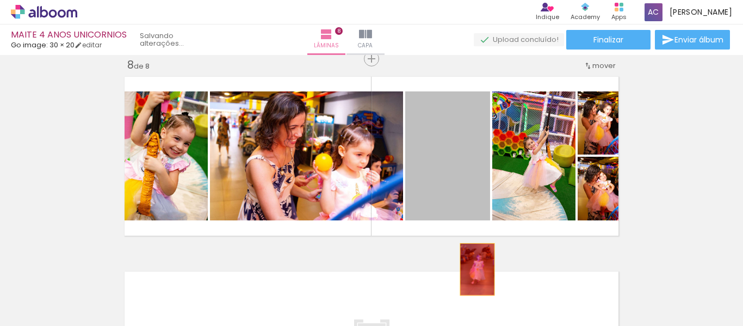
drag, startPoint x: 458, startPoint y: 198, endPoint x: 473, endPoint y: 269, distance: 72.3
click at [473, 269] on quentale-workspace at bounding box center [371, 163] width 743 height 326
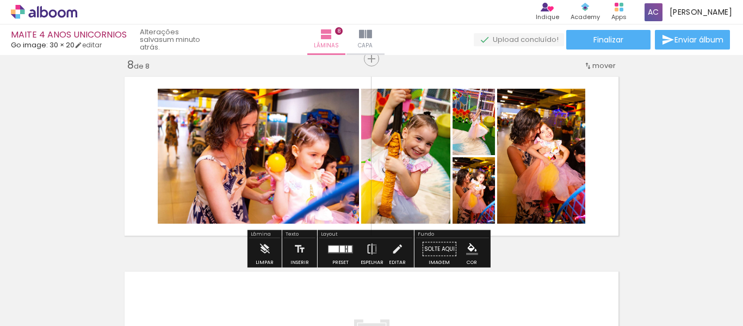
click at [340, 247] on div at bounding box center [342, 248] width 5 height 7
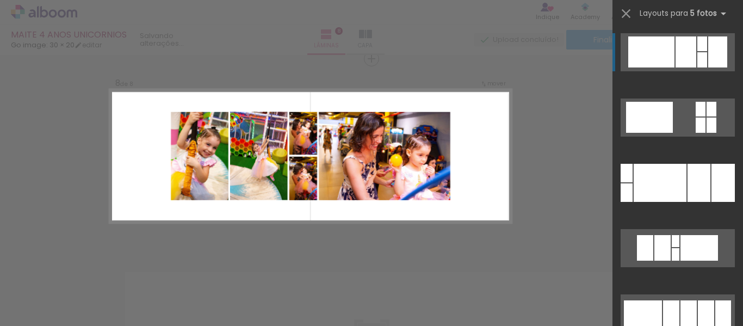
scroll to position [109, 0]
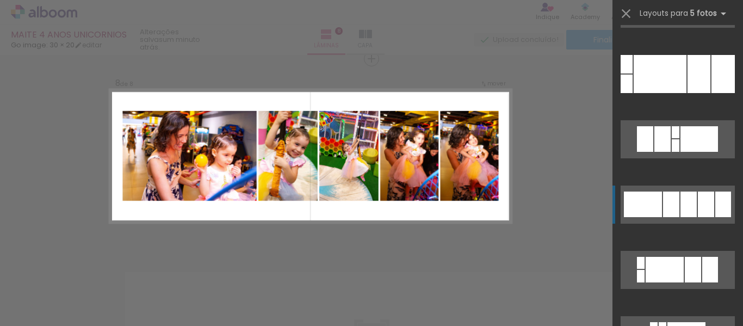
click at [698, 213] on div at bounding box center [706, 204] width 16 height 26
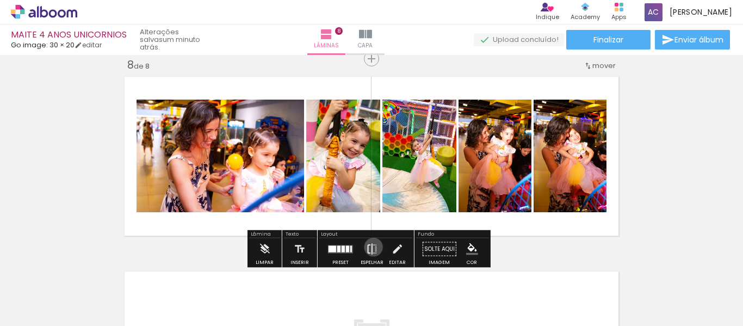
click at [371, 247] on iron-icon at bounding box center [372, 249] width 12 height 22
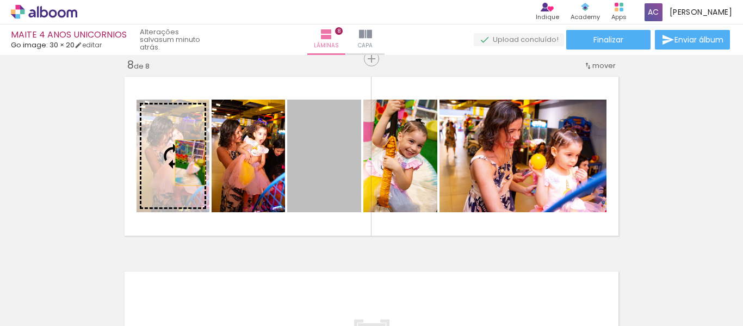
drag, startPoint x: 341, startPoint y: 171, endPoint x: 186, endPoint y: 163, distance: 155.2
click at [0, 0] on slot at bounding box center [0, 0] width 0 height 0
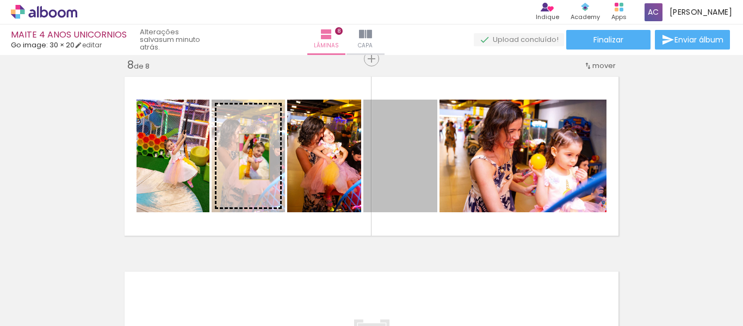
drag, startPoint x: 392, startPoint y: 166, endPoint x: 250, endPoint y: 157, distance: 141.7
click at [0, 0] on slot at bounding box center [0, 0] width 0 height 0
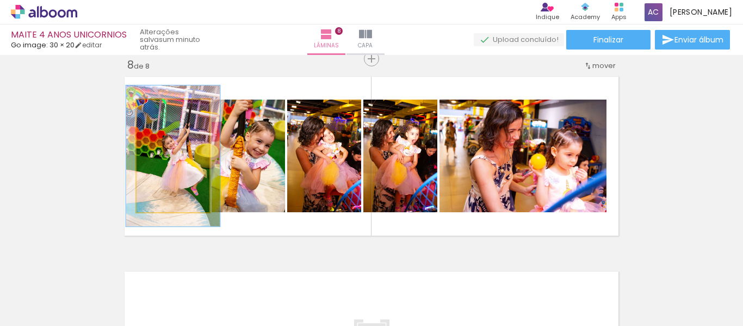
drag, startPoint x: 162, startPoint y: 106, endPoint x: 169, endPoint y: 106, distance: 7.1
type paper-slider "128"
click at [169, 106] on div at bounding box center [168, 110] width 17 height 17
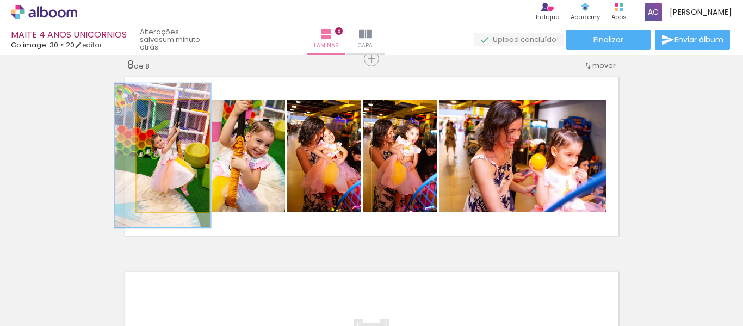
drag, startPoint x: 182, startPoint y: 166, endPoint x: 172, endPoint y: 165, distance: 10.3
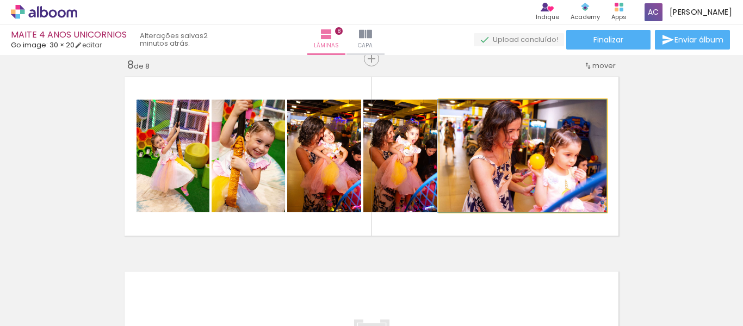
drag, startPoint x: 480, startPoint y: 156, endPoint x: 465, endPoint y: 152, distance: 14.5
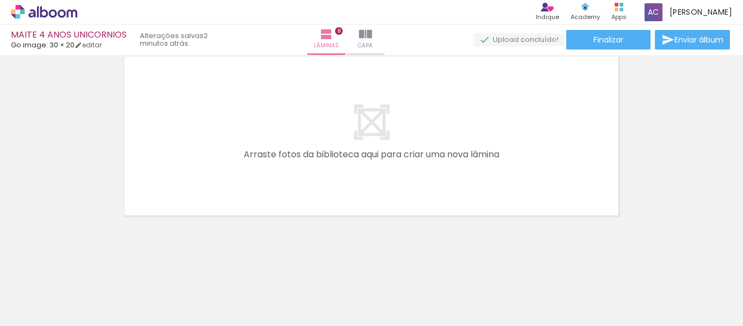
scroll to position [0, 2273]
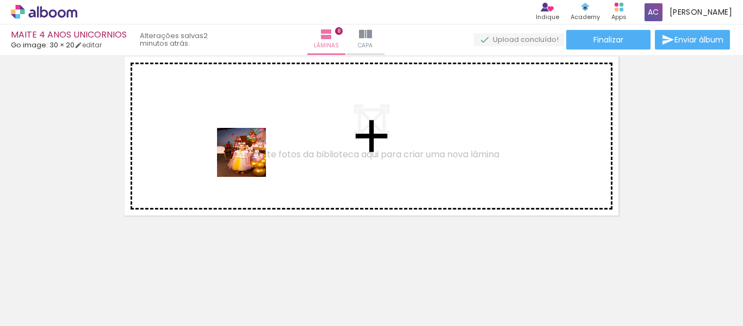
drag, startPoint x: 333, startPoint y: 295, endPoint x: 250, endPoint y: 160, distance: 158.7
click at [250, 160] on quentale-workspace at bounding box center [371, 163] width 743 height 326
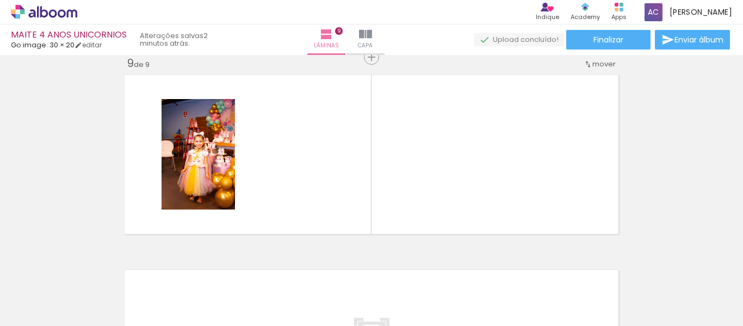
scroll to position [1572, 0]
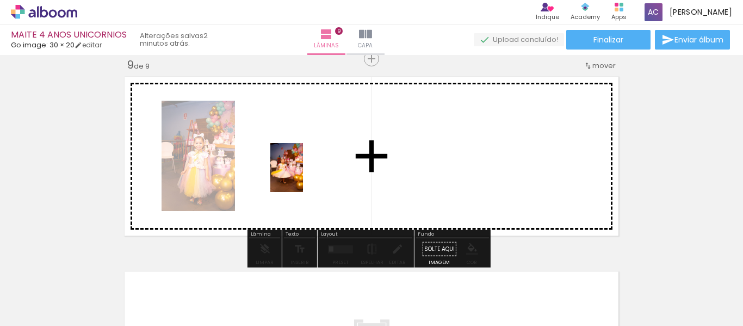
drag, startPoint x: 401, startPoint y: 281, endPoint x: 301, endPoint y: 173, distance: 146.6
click at [301, 173] on quentale-workspace at bounding box center [371, 163] width 743 height 326
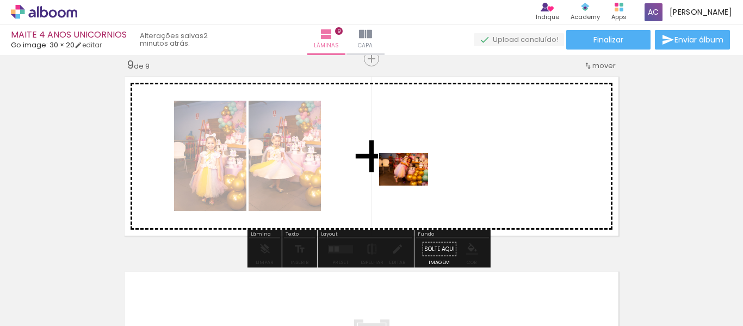
drag, startPoint x: 480, startPoint y: 289, endPoint x: 411, endPoint y: 184, distance: 125.3
click at [411, 184] on quentale-workspace at bounding box center [371, 163] width 743 height 326
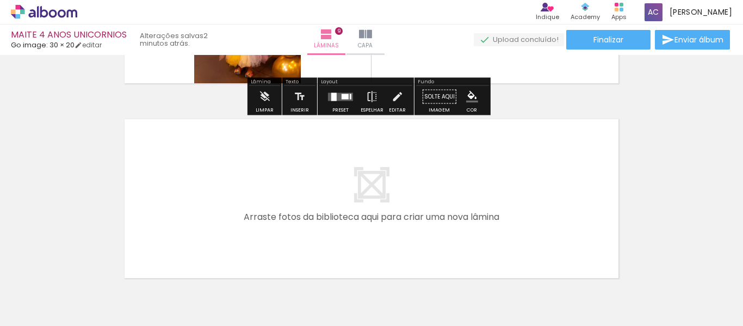
scroll to position [1735, 0]
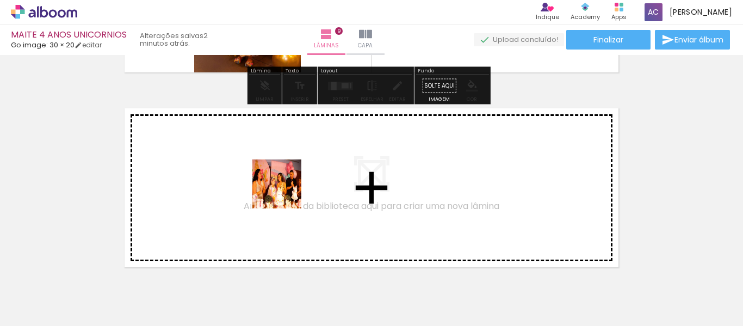
drag, startPoint x: 521, startPoint y: 293, endPoint x: 285, endPoint y: 192, distance: 257.0
click at [285, 192] on quentale-workspace at bounding box center [371, 163] width 743 height 326
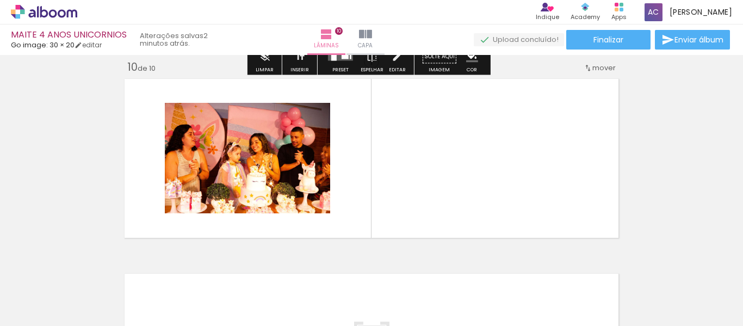
scroll to position [1766, 0]
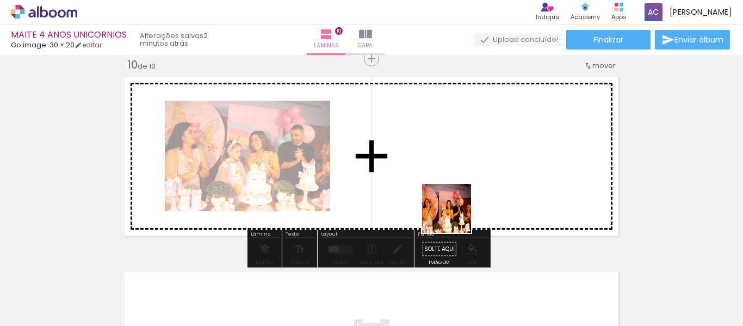
drag, startPoint x: 592, startPoint y: 292, endPoint x: 603, endPoint y: 279, distance: 16.6
click at [451, 214] on quentale-workspace at bounding box center [371, 163] width 743 height 326
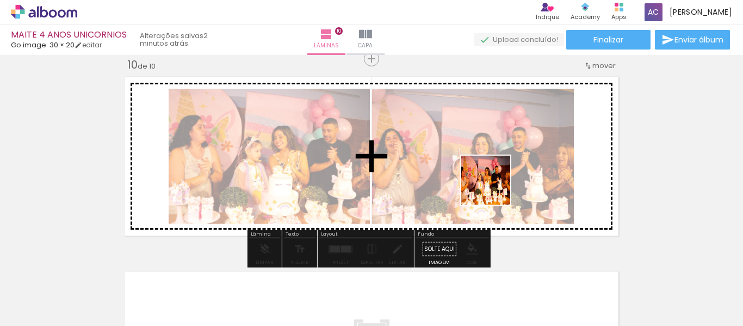
drag, startPoint x: 648, startPoint y: 291, endPoint x: 673, endPoint y: 284, distance: 25.9
click at [492, 187] on quentale-workspace at bounding box center [371, 163] width 743 height 326
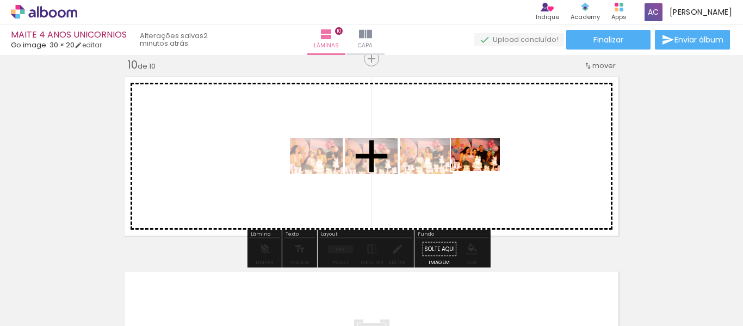
drag, startPoint x: 706, startPoint y: 290, endPoint x: 483, endPoint y: 171, distance: 252.3
click at [483, 171] on quentale-workspace at bounding box center [371, 163] width 743 height 326
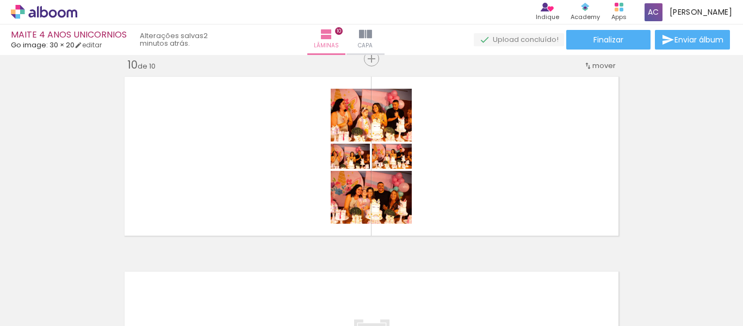
scroll to position [0, 1834]
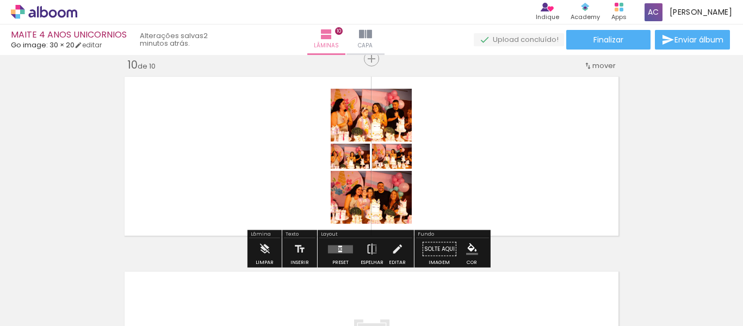
click at [340, 245] on quentale-layouter at bounding box center [340, 249] width 25 height 8
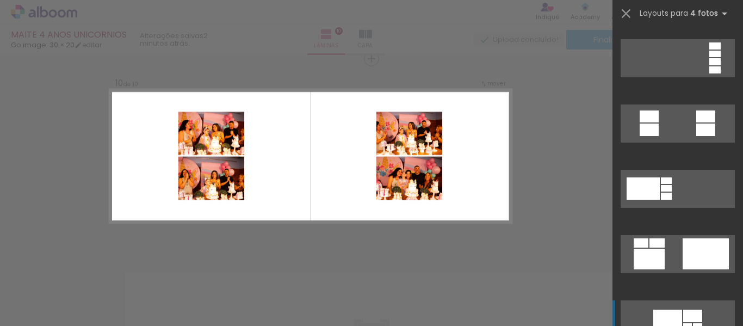
scroll to position [598, 0]
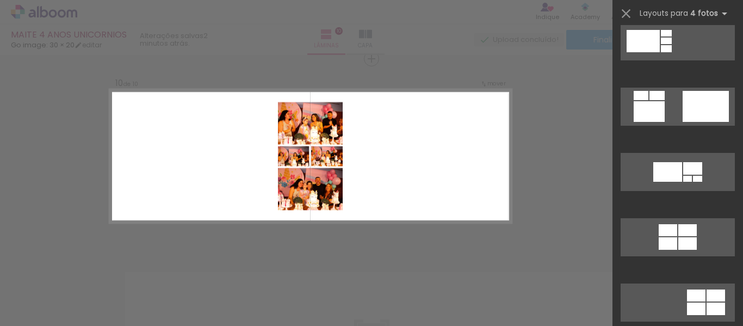
click at [369, 167] on quentale-layouter at bounding box center [310, 156] width 402 height 134
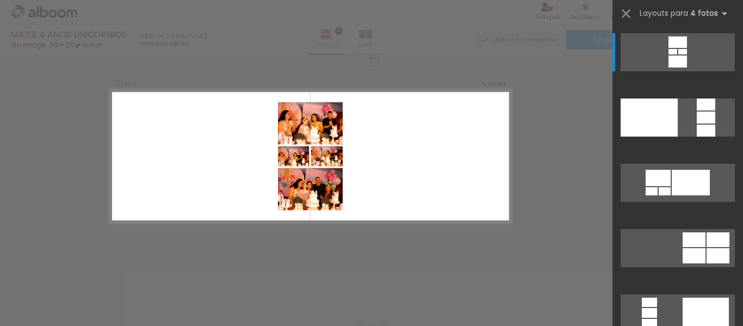
click at [418, 200] on quentale-layouter at bounding box center [310, 156] width 402 height 134
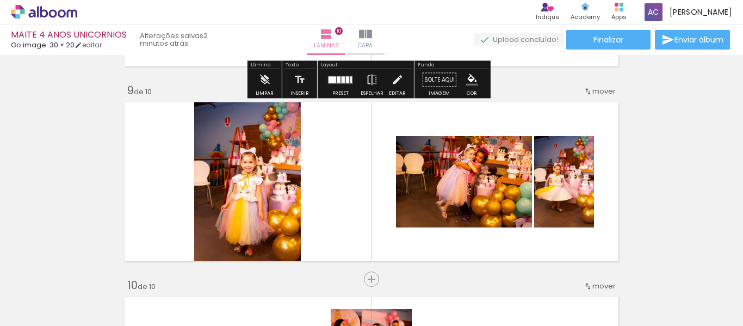
scroll to position [1549, 0]
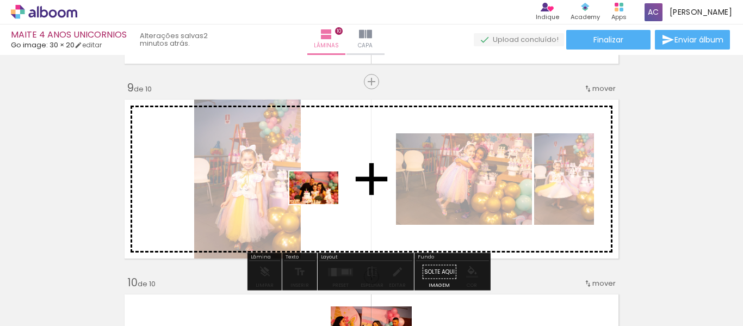
drag, startPoint x: 346, startPoint y: 290, endPoint x: 322, endPoint y: 204, distance: 89.9
click at [322, 204] on quentale-workspace at bounding box center [371, 163] width 743 height 326
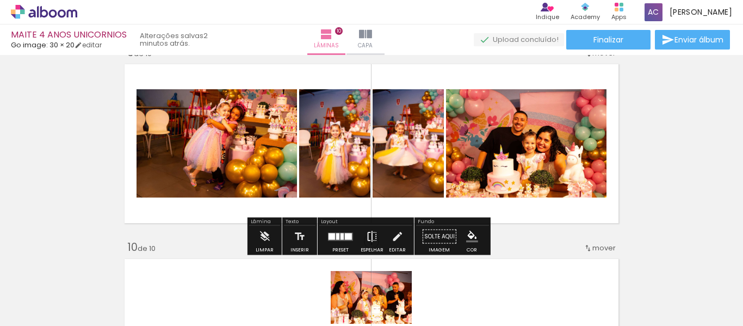
scroll to position [1603, 0]
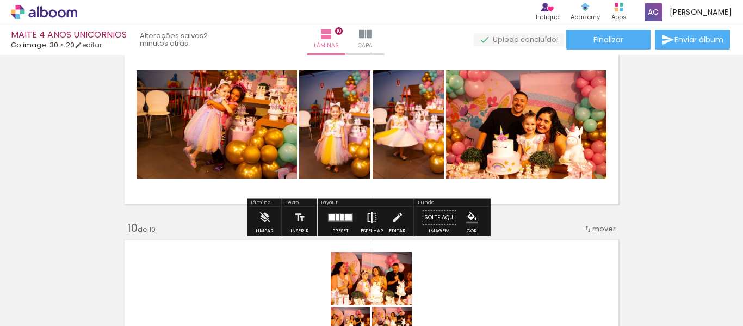
click at [366, 214] on iron-icon at bounding box center [372, 218] width 12 height 22
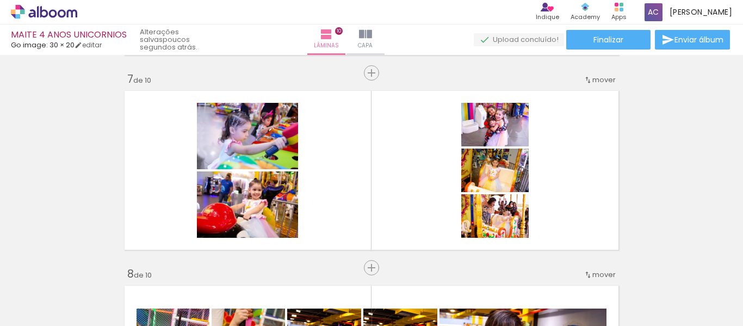
scroll to position [0, 1824]
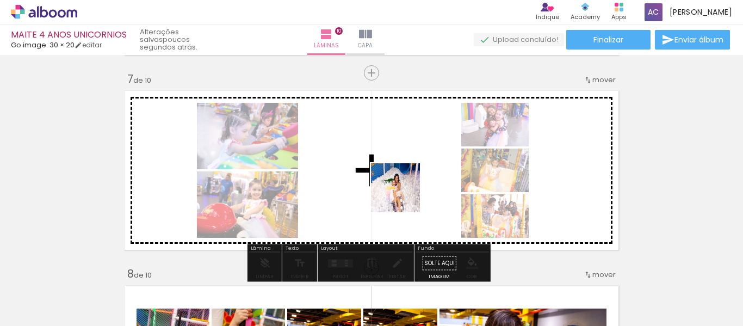
drag, startPoint x: 529, startPoint y: 291, endPoint x: 403, endPoint y: 196, distance: 157.6
click at [403, 196] on quentale-workspace at bounding box center [371, 163] width 743 height 326
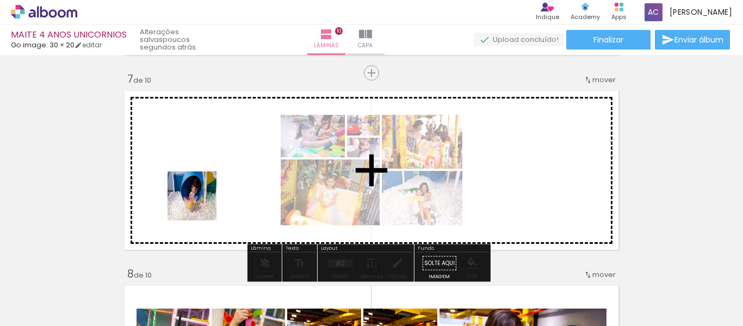
drag, startPoint x: 172, startPoint y: 280, endPoint x: 205, endPoint y: 198, distance: 87.9
click at [205, 198] on quentale-workspace at bounding box center [371, 163] width 743 height 326
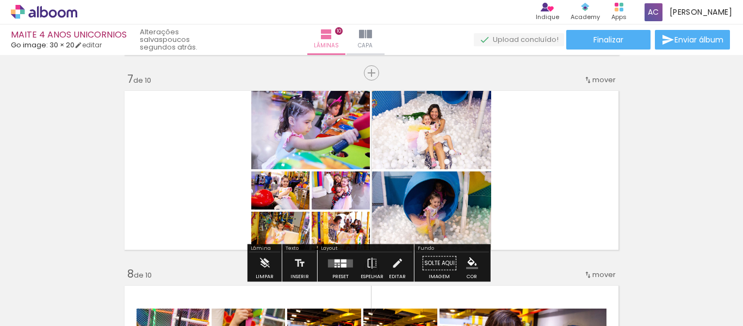
scroll to position [1222, 0]
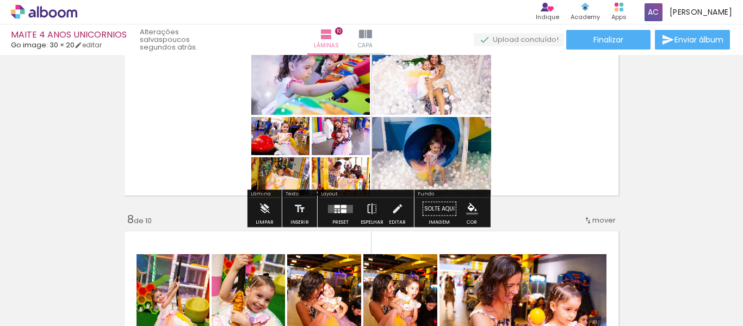
click at [330, 208] on quentale-layouter at bounding box center [340, 208] width 25 height 8
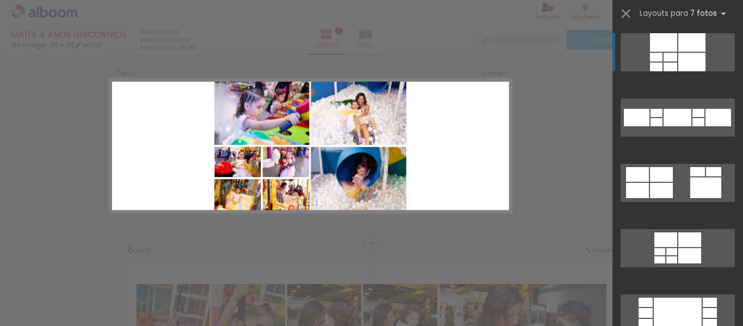
scroll to position [1182, 0]
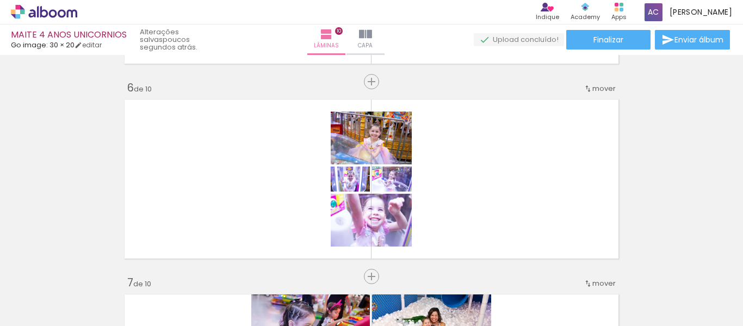
scroll to position [0, 1725]
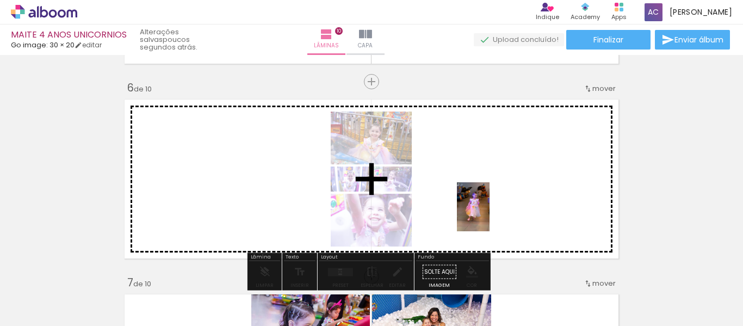
drag, startPoint x: 516, startPoint y: 283, endPoint x: 489, endPoint y: 215, distance: 73.3
click at [489, 215] on quentale-workspace at bounding box center [371, 163] width 743 height 326
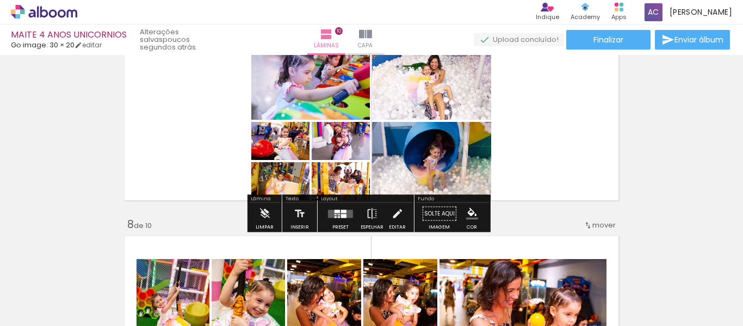
scroll to position [1237, 0]
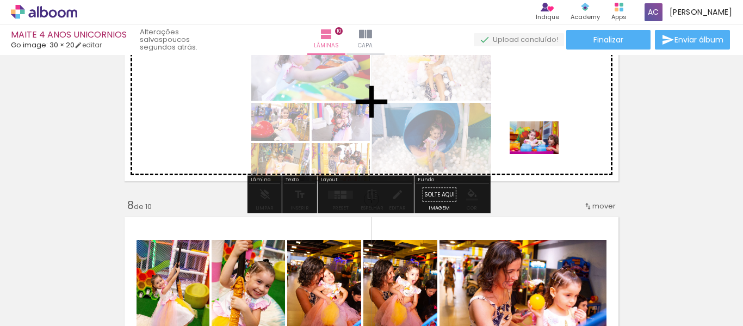
drag, startPoint x: 581, startPoint y: 289, endPoint x: 542, endPoint y: 154, distance: 140.9
click at [542, 154] on quentale-workspace at bounding box center [371, 163] width 743 height 326
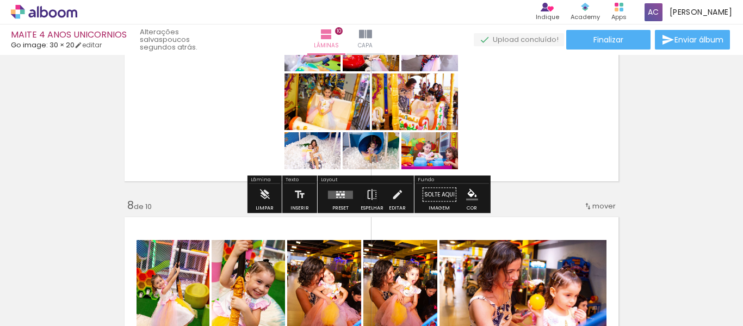
click at [333, 192] on quentale-layouter at bounding box center [340, 194] width 25 height 8
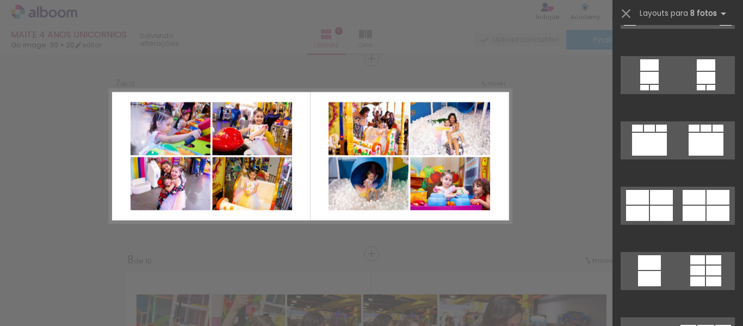
scroll to position [1088, 0]
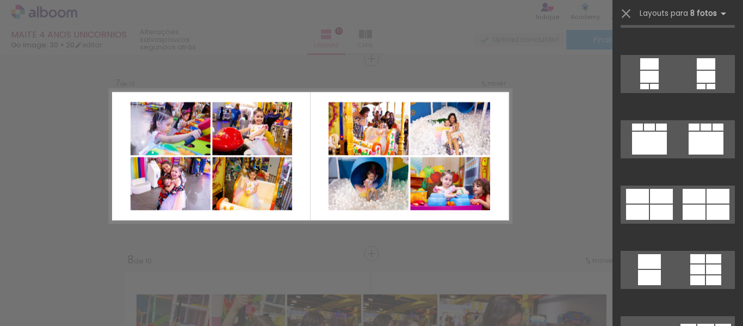
click at [688, 195] on div at bounding box center [693, 196] width 23 height 15
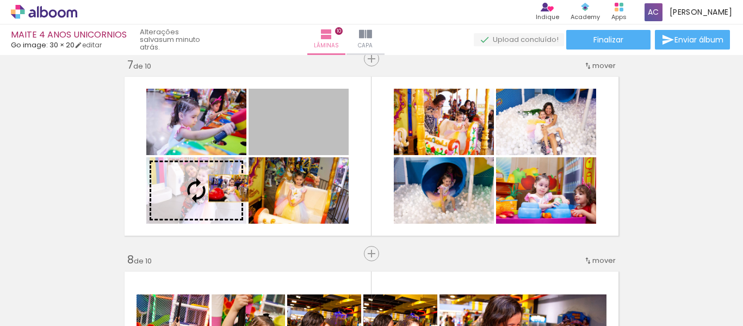
drag, startPoint x: 331, startPoint y: 136, endPoint x: 225, endPoint y: 188, distance: 118.4
click at [0, 0] on slot at bounding box center [0, 0] width 0 height 0
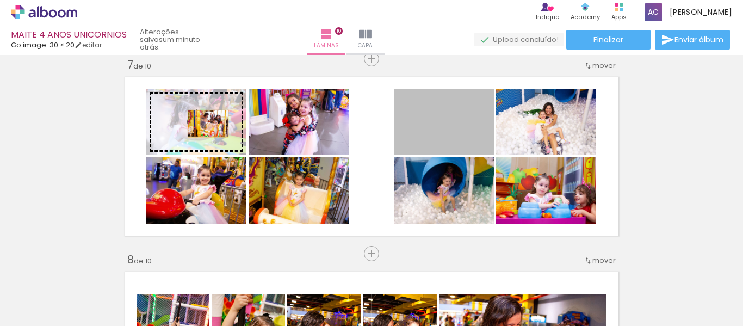
drag, startPoint x: 424, startPoint y: 131, endPoint x: 204, endPoint y: 123, distance: 219.8
click at [0, 0] on slot at bounding box center [0, 0] width 0 height 0
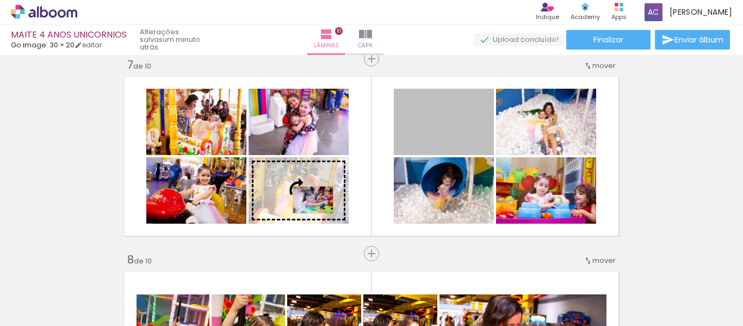
drag, startPoint x: 462, startPoint y: 136, endPoint x: 309, endPoint y: 200, distance: 165.5
click at [0, 0] on slot at bounding box center [0, 0] width 0 height 0
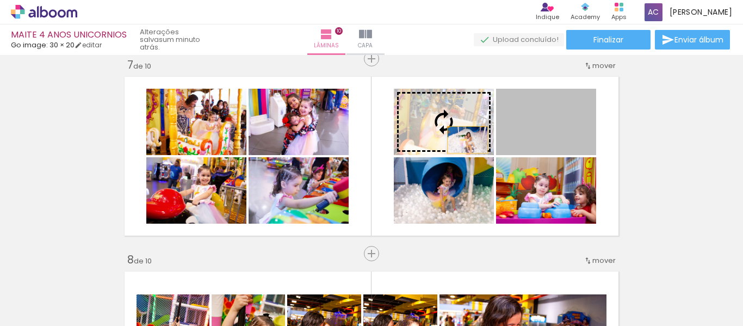
drag, startPoint x: 530, startPoint y: 140, endPoint x: 451, endPoint y: 139, distance: 78.3
click at [0, 0] on slot at bounding box center [0, 0] width 0 height 0
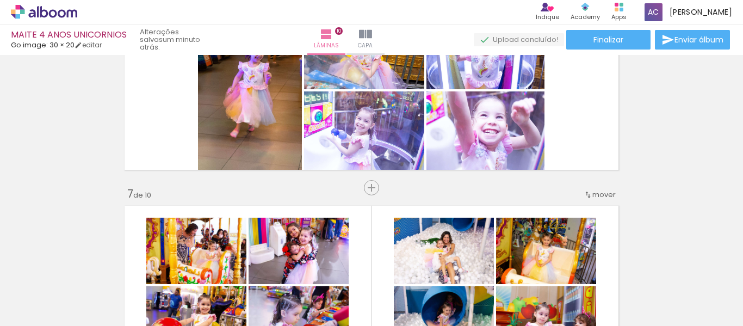
scroll to position [1019, 0]
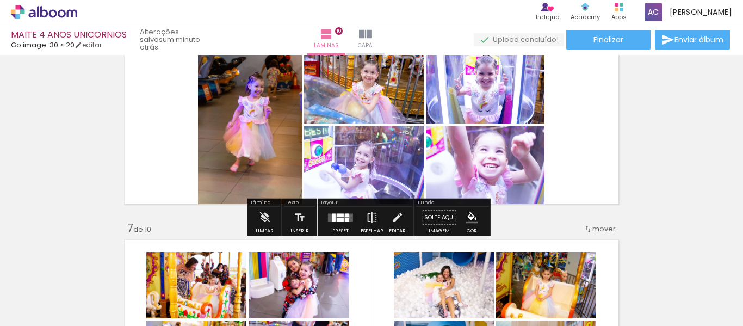
click at [345, 216] on div at bounding box center [347, 214] width 4 height 3
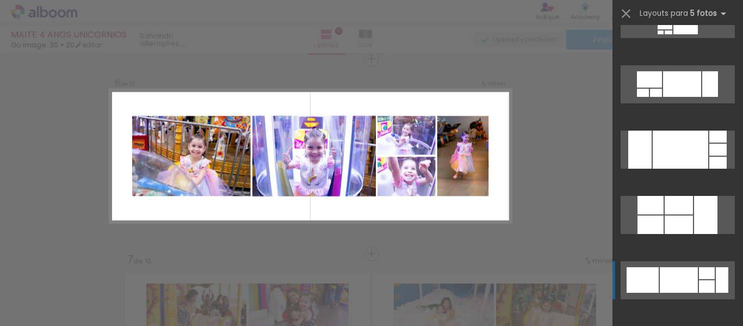
scroll to position [381, 0]
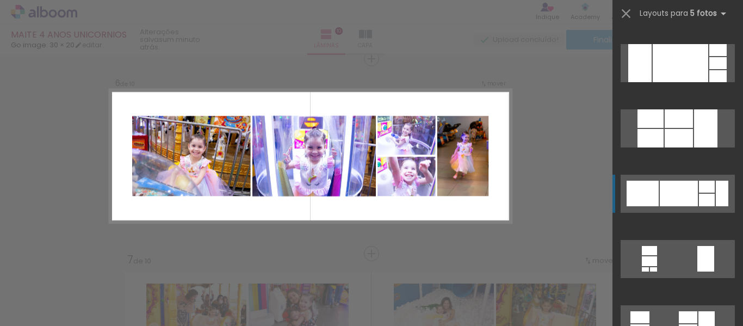
click at [685, 193] on div at bounding box center [679, 194] width 38 height 26
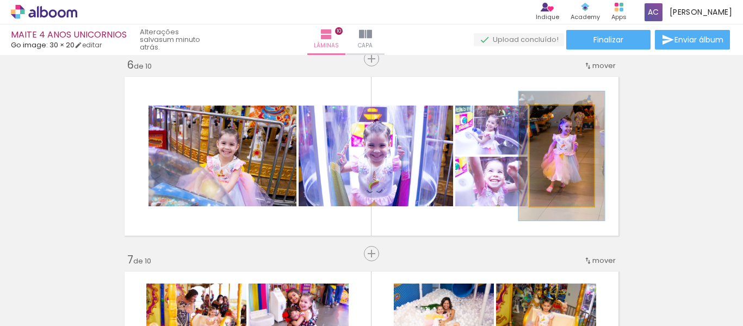
drag, startPoint x: 552, startPoint y: 116, endPoint x: 558, endPoint y: 116, distance: 6.5
type paper-slider "128"
click at [558, 116] on div at bounding box center [558, 116] width 17 height 17
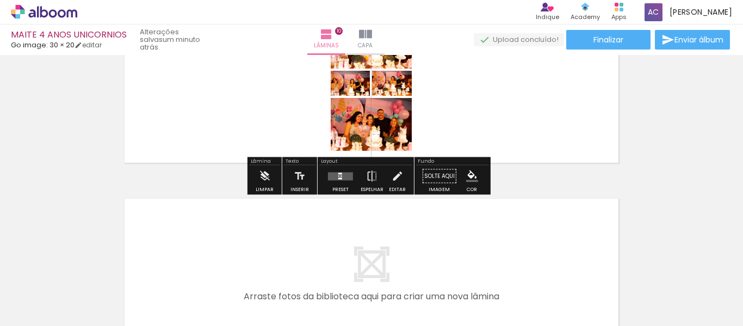
scroll to position [1858, 0]
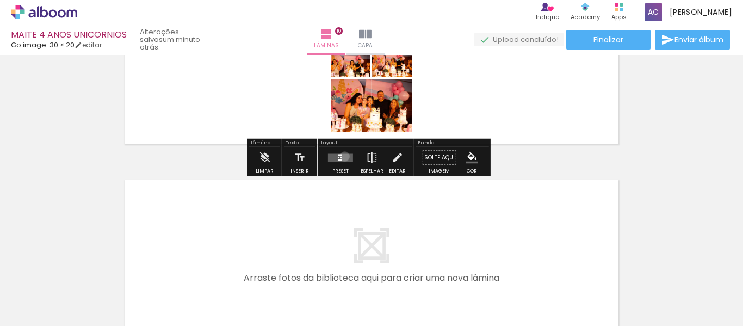
click at [342, 156] on quentale-layouter at bounding box center [340, 157] width 25 height 8
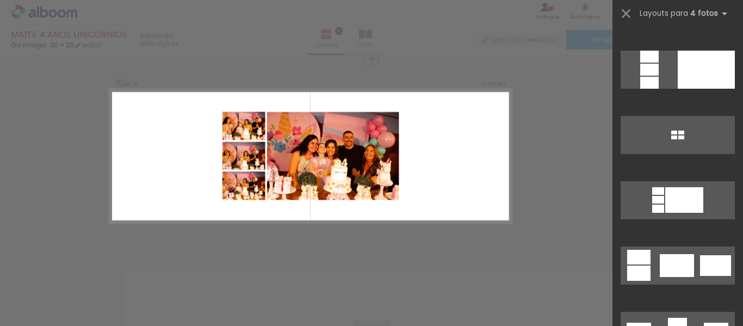
scroll to position [1794, 0]
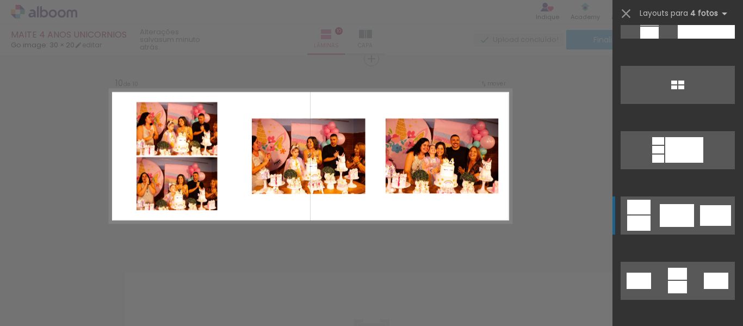
click at [684, 222] on div at bounding box center [677, 215] width 34 height 23
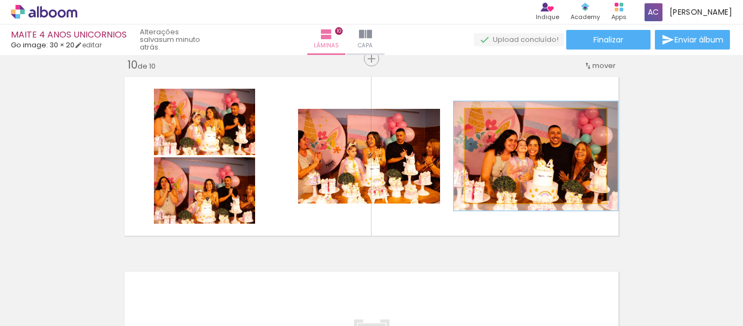
drag, startPoint x: 492, startPoint y: 121, endPoint x: 498, endPoint y: 121, distance: 6.0
type paper-slider "116"
click at [498, 121] on div at bounding box center [496, 119] width 17 height 17
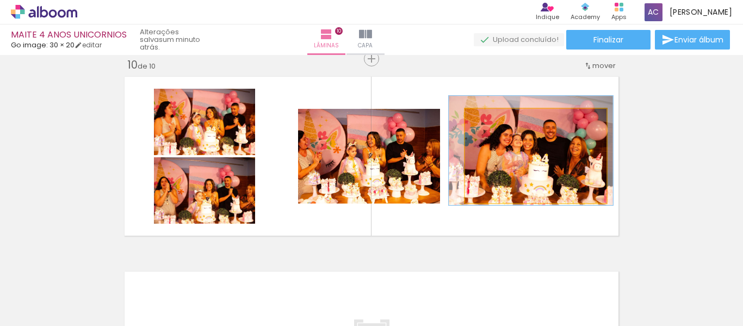
drag, startPoint x: 570, startPoint y: 159, endPoint x: 565, endPoint y: 153, distance: 7.3
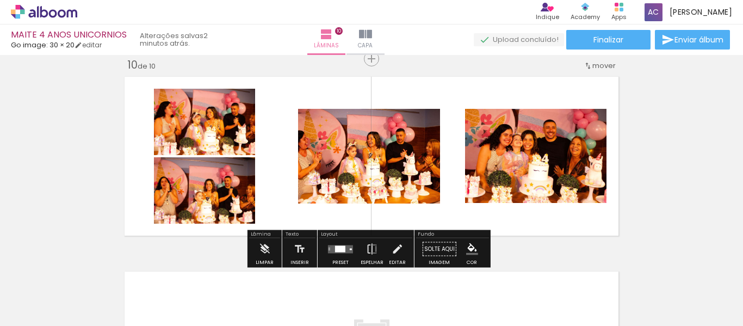
scroll to position [1530, 0]
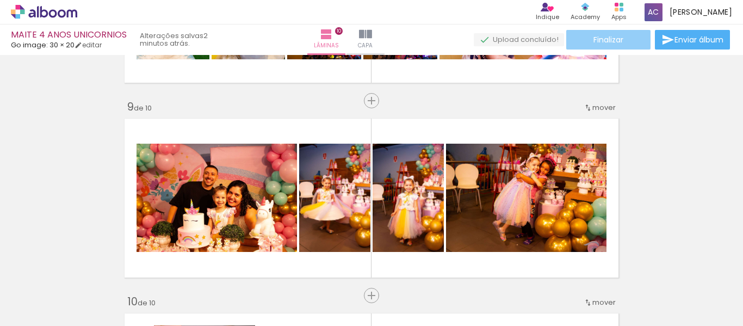
click at [617, 38] on span "Finalizar" at bounding box center [608, 40] width 30 height 8
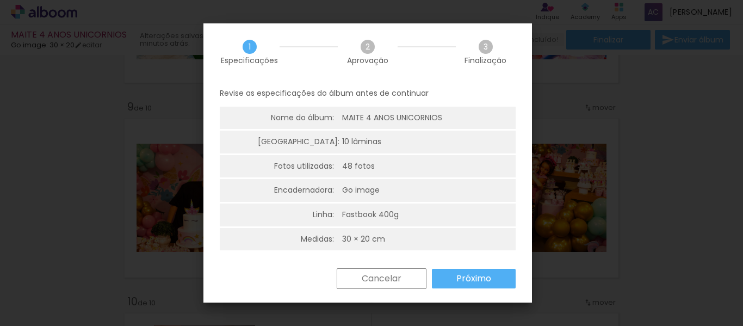
click at [0, 0] on slot "Próximo" at bounding box center [0, 0] width 0 height 0
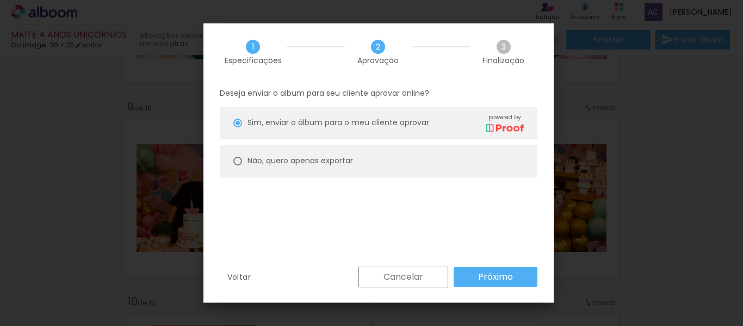
click at [0, 0] on slot "Não, quero apenas exportar" at bounding box center [0, 0] width 0 height 0
type paper-radio-button "on"
drag, startPoint x: 469, startPoint y: 280, endPoint x: 443, endPoint y: 191, distance: 92.6
click at [470, 280] on paper-button "Próximo" at bounding box center [496, 277] width 84 height 20
type input "Alta, 300 DPI"
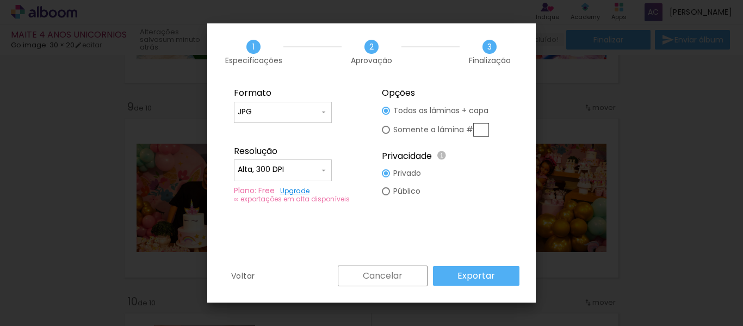
scroll to position [0, 1725]
click at [0, 0] on slot "Exportar" at bounding box center [0, 0] width 0 height 0
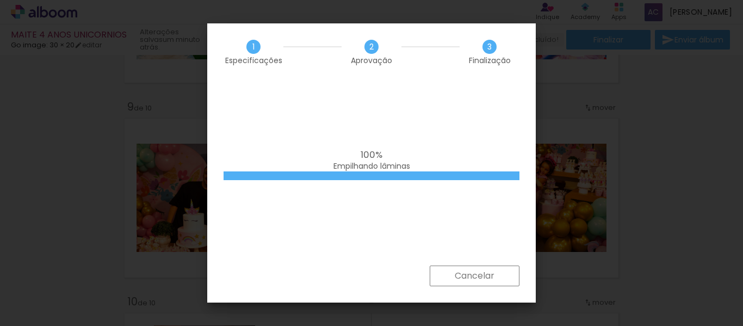
scroll to position [0, 1725]
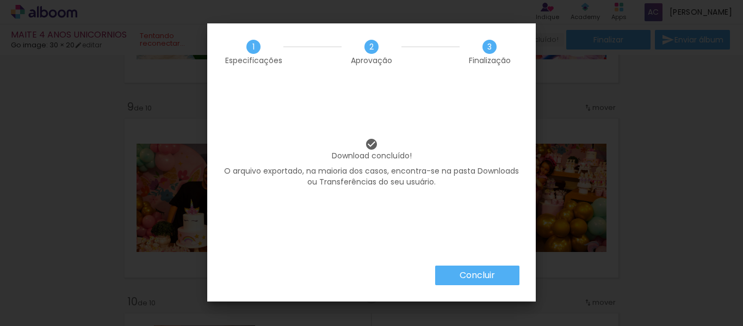
scroll to position [0, 1725]
click at [0, 0] on slot "Concluir" at bounding box center [0, 0] width 0 height 0
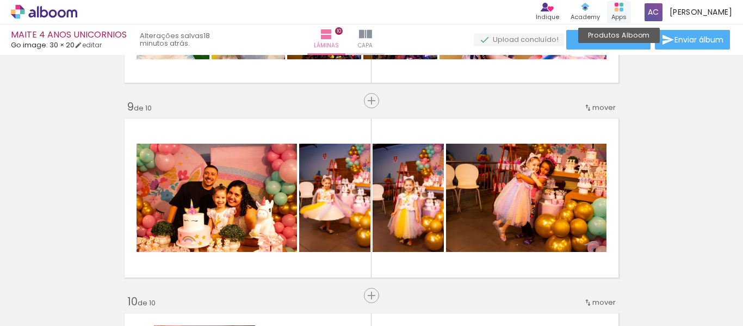
click at [623, 10] on icon at bounding box center [618, 7] width 9 height 9
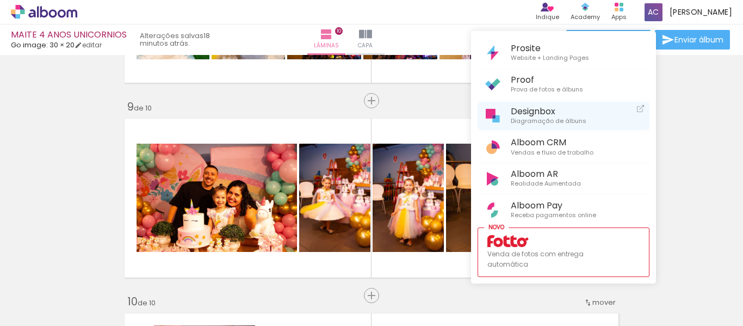
click at [549, 115] on span "Designbox" at bounding box center [549, 111] width 76 height 10
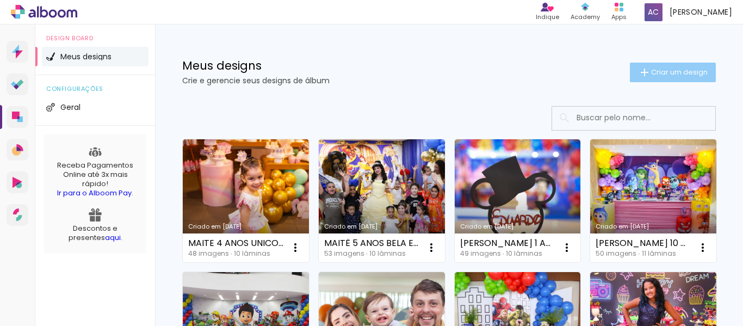
click at [662, 74] on span "Criar um design" at bounding box center [679, 72] width 57 height 7
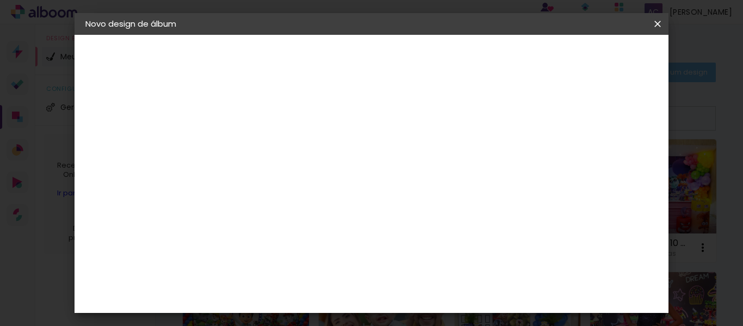
click at [263, 151] on input at bounding box center [263, 146] width 0 height 17
drag, startPoint x: 424, startPoint y: 147, endPoint x: 263, endPoint y: 147, distance: 161.0
click at [263, 127] on div "Informações Dê um título ao seu álbum. Avançar" at bounding box center [263, 81] width 95 height 92
type input "MAITE 1 ANO CIRCO ROSA"
type paper-input "MAITE 1 ANO CIRCO ROSA"
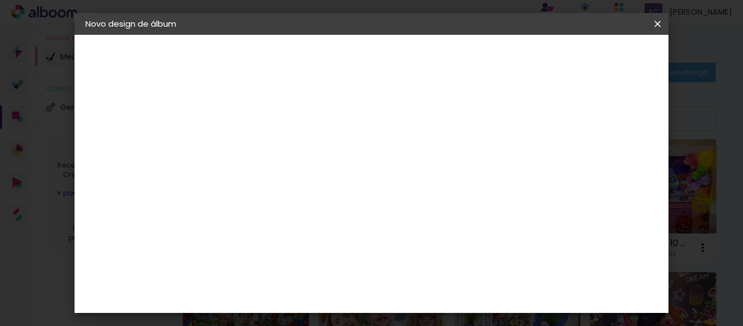
click at [375, 61] on paper-button "Avançar" at bounding box center [347, 57] width 53 height 18
click at [282, 209] on input at bounding box center [291, 207] width 110 height 14
type input "F"
type input "GO"
type paper-input "GO"
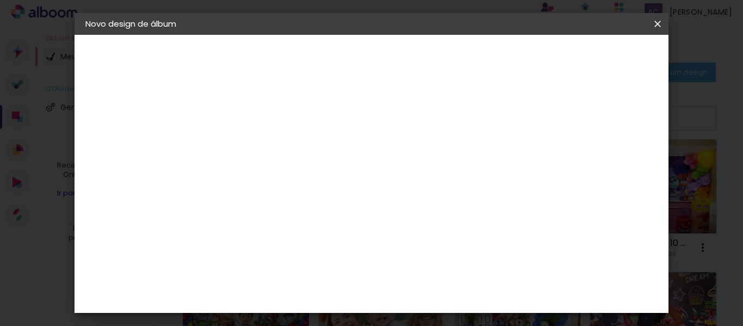
click at [282, 244] on div "Go image" at bounding box center [269, 247] width 27 height 17
click at [437, 51] on paper-button "Avançar" at bounding box center [410, 57] width 53 height 18
click at [306, 181] on input "text" at bounding box center [284, 189] width 42 height 17
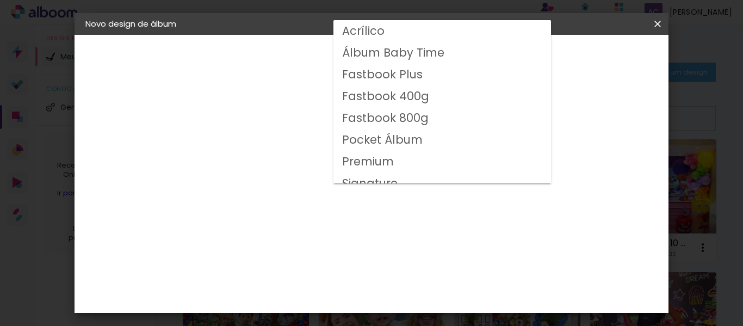
click at [0, 0] on slot "Fastbook 400g" at bounding box center [0, 0] width 0 height 0
type input "Fastbook 400g"
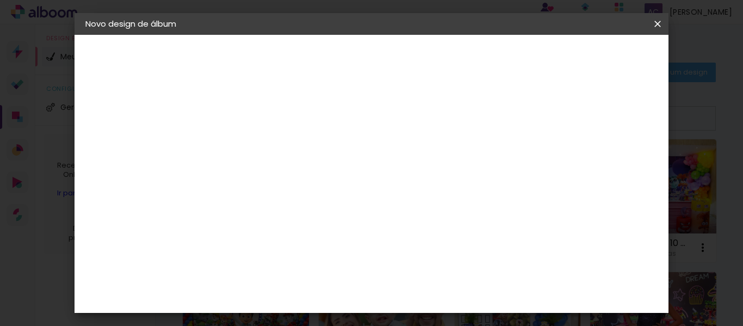
scroll to position [163, 0]
click at [337, 175] on span "30 × 20" at bounding box center [311, 192] width 51 height 35
click at [0, 0] on slot "Avançar" at bounding box center [0, 0] width 0 height 0
click at [473, 60] on span "Iniciar design" at bounding box center [458, 61] width 29 height 15
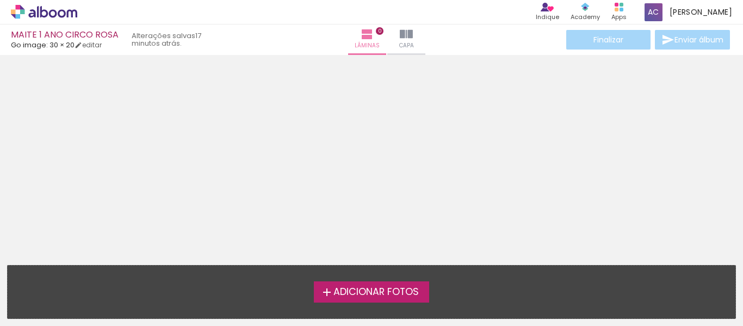
click at [373, 294] on span "Adicionar Fotos" at bounding box center [375, 292] width 85 height 10
click at [0, 0] on input "file" at bounding box center [0, 0] width 0 height 0
